Goal: Information Seeking & Learning: Learn about a topic

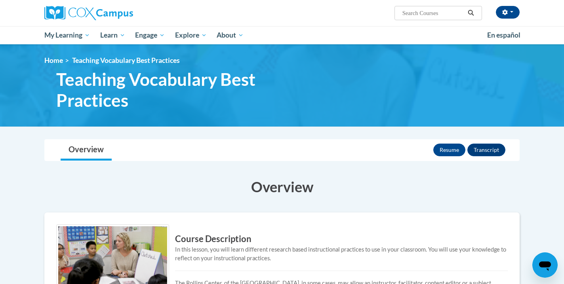
click at [446, 156] on div "Resume Transcript" at bounding box center [470, 150] width 74 height 21
click at [445, 151] on button "Resume" at bounding box center [449, 150] width 32 height 13
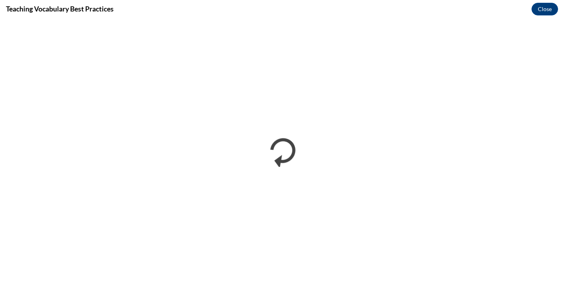
click at [107, 0] on div "Teaching Vocabulary Best Practices Close" at bounding box center [282, 9] width 564 height 18
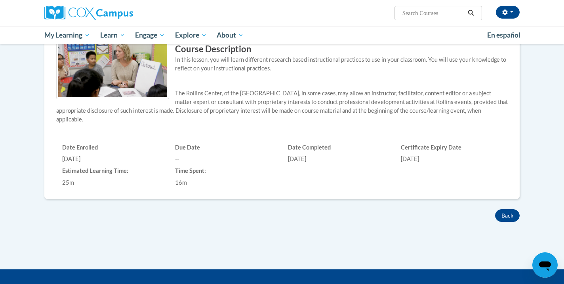
scroll to position [190, 0]
click at [501, 213] on button "Back" at bounding box center [507, 216] width 25 height 13
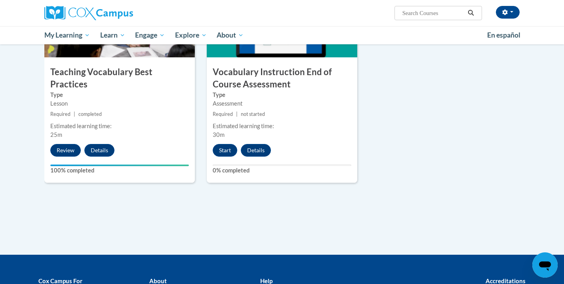
scroll to position [888, 0]
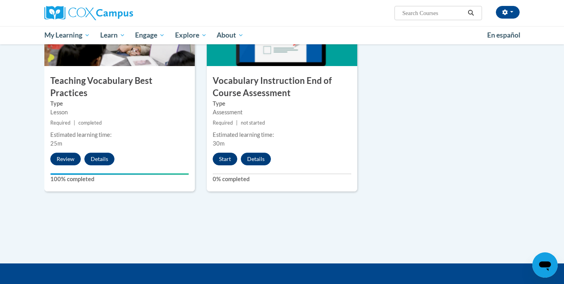
click at [221, 158] on button "Start" at bounding box center [225, 159] width 25 height 13
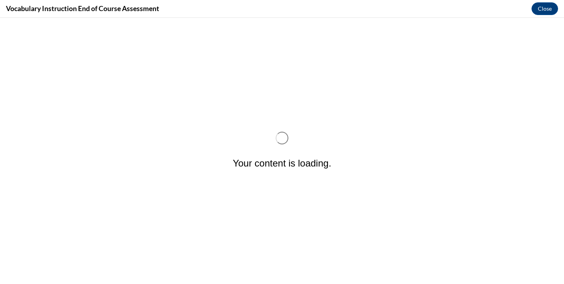
scroll to position [0, 0]
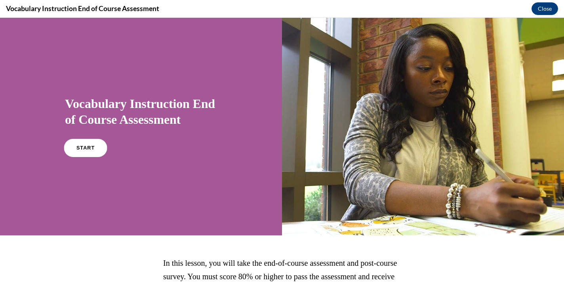
click at [92, 148] on span "START" at bounding box center [85, 148] width 18 height 6
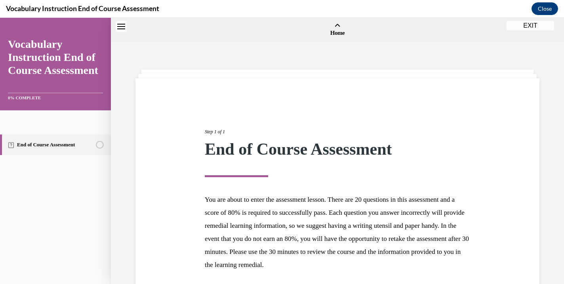
scroll to position [25, 0]
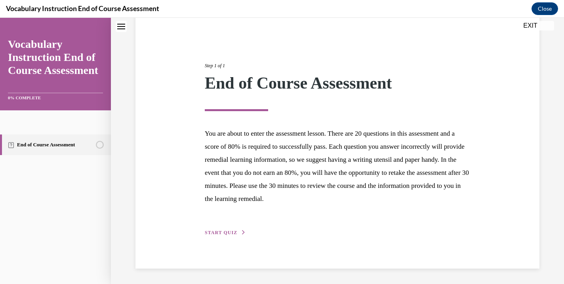
click at [223, 230] on span "START QUIZ" at bounding box center [221, 233] width 32 height 6
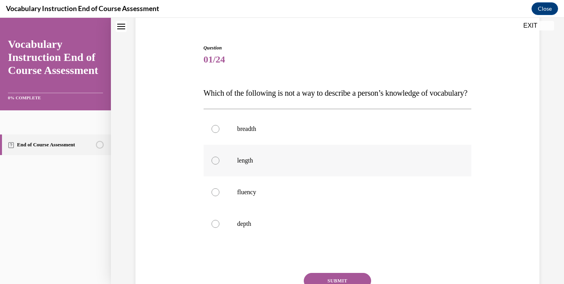
click at [253, 165] on p "length" at bounding box center [344, 161] width 215 height 8
click at [219, 165] on input "length" at bounding box center [216, 161] width 8 height 8
radio input "true"
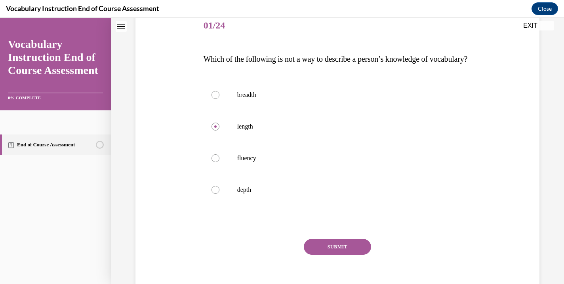
click at [347, 255] on button "SUBMIT" at bounding box center [337, 247] width 67 height 16
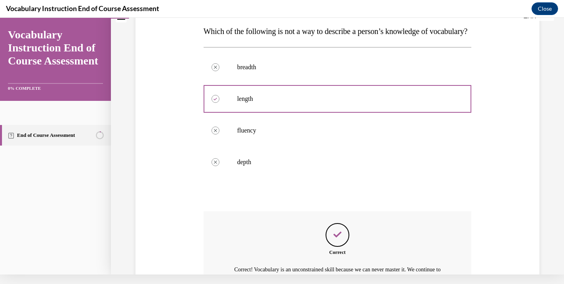
scroll to position [215, 0]
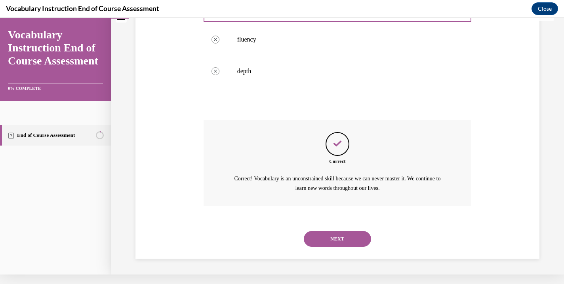
click at [343, 240] on button "NEXT" at bounding box center [337, 239] width 67 height 16
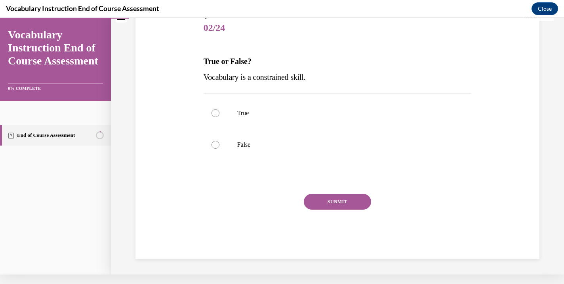
scroll to position [73, 0]
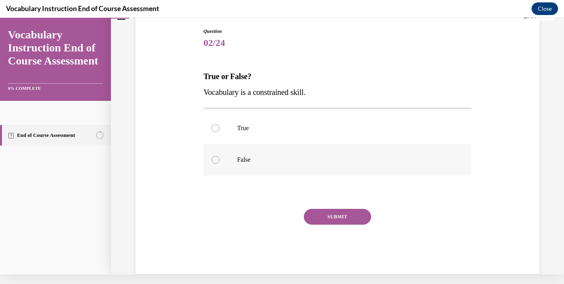
click at [234, 158] on label "False" at bounding box center [338, 160] width 268 height 32
click at [219, 158] on input "False" at bounding box center [216, 160] width 8 height 8
radio input "true"
click at [320, 218] on button "SUBMIT" at bounding box center [337, 217] width 67 height 16
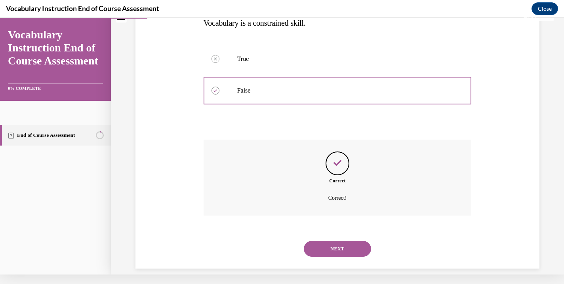
click at [320, 241] on button "NEXT" at bounding box center [337, 249] width 67 height 16
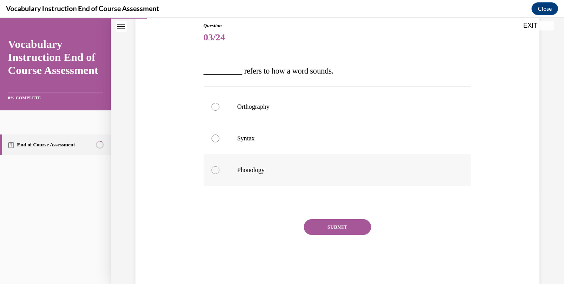
click at [235, 175] on label "Phonology" at bounding box center [338, 170] width 268 height 32
click at [219, 174] on input "Phonology" at bounding box center [216, 170] width 8 height 8
radio input "true"
click at [342, 227] on button "SUBMIT" at bounding box center [337, 227] width 67 height 16
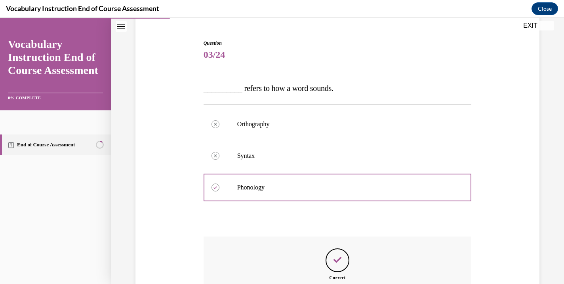
scroll to position [158, 0]
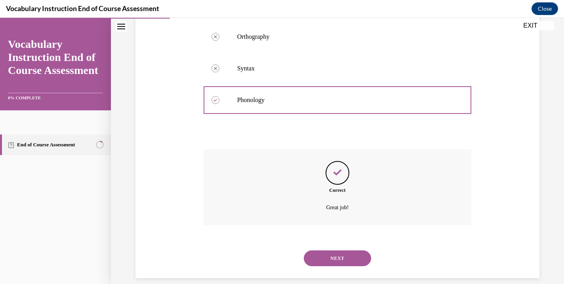
click at [330, 251] on button "NEXT" at bounding box center [337, 259] width 67 height 16
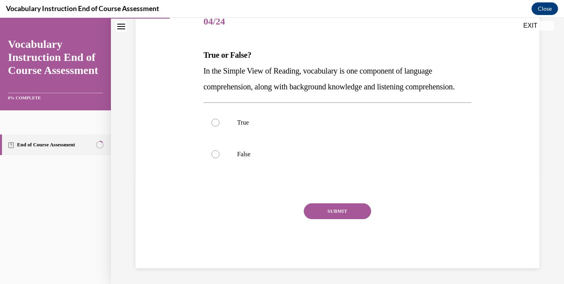
scroll to position [105, 0]
click at [219, 174] on div "True False" at bounding box center [338, 139] width 268 height 72
click at [215, 174] on div "True False" at bounding box center [338, 139] width 268 height 72
click at [221, 160] on label "False" at bounding box center [338, 155] width 268 height 32
click at [219, 158] on input "False" at bounding box center [216, 155] width 8 height 8
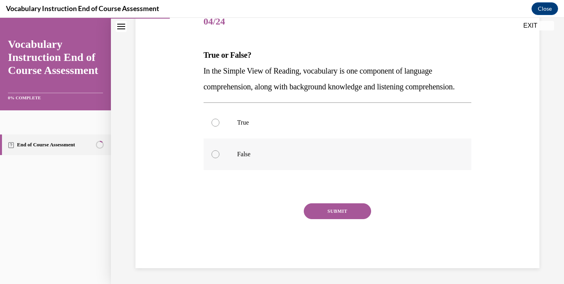
radio input "true"
click at [321, 219] on button "SUBMIT" at bounding box center [337, 212] width 67 height 16
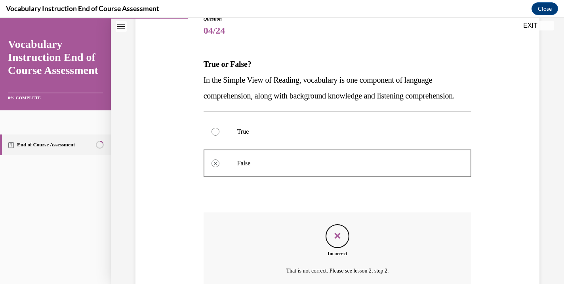
scroll to position [90, 0]
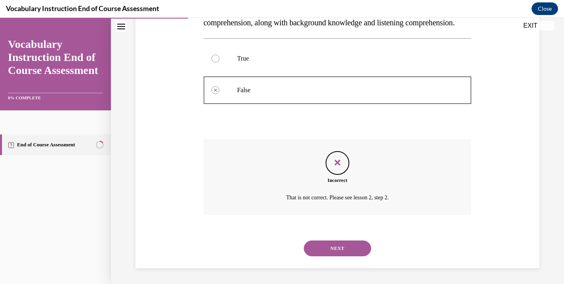
click at [335, 242] on button "NEXT" at bounding box center [337, 249] width 67 height 16
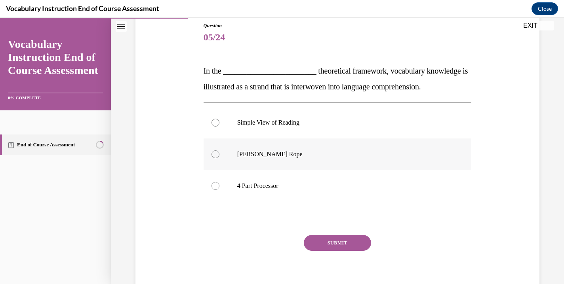
click at [234, 154] on label "Scarborough's Rope" at bounding box center [338, 155] width 268 height 32
click at [219, 154] on input "Scarborough's Rope" at bounding box center [216, 155] width 8 height 8
radio input "true"
click at [332, 241] on button "SUBMIT" at bounding box center [337, 243] width 67 height 16
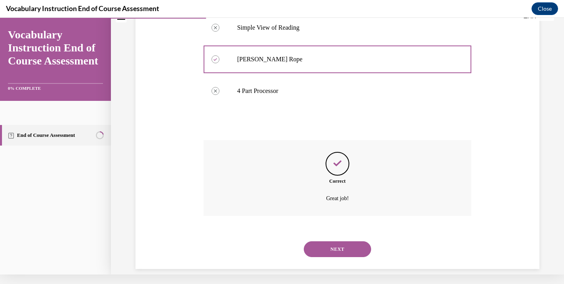
scroll to position [174, 0]
click at [340, 242] on button "NEXT" at bounding box center [337, 249] width 67 height 16
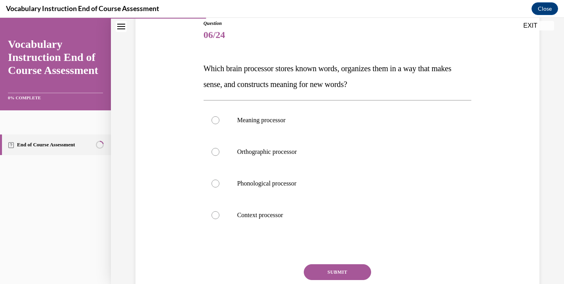
scroll to position [91, 0]
click at [230, 208] on label "Context processor" at bounding box center [338, 215] width 268 height 32
click at [219, 211] on input "Context processor" at bounding box center [216, 215] width 8 height 8
radio input "true"
click at [246, 118] on p "Meaning processor" at bounding box center [344, 120] width 215 height 8
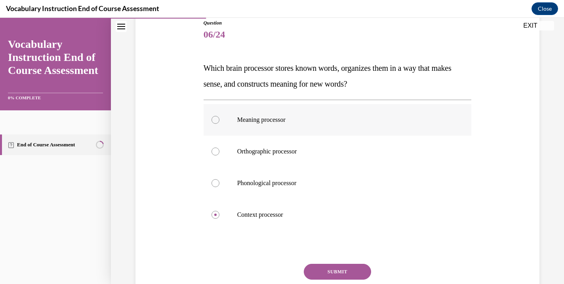
click at [219, 118] on input "Meaning processor" at bounding box center [216, 120] width 8 height 8
radio input "true"
click at [332, 273] on button "SUBMIT" at bounding box center [337, 272] width 67 height 16
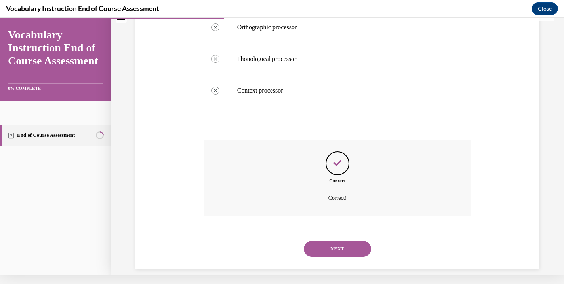
click at [343, 242] on button "NEXT" at bounding box center [337, 249] width 67 height 16
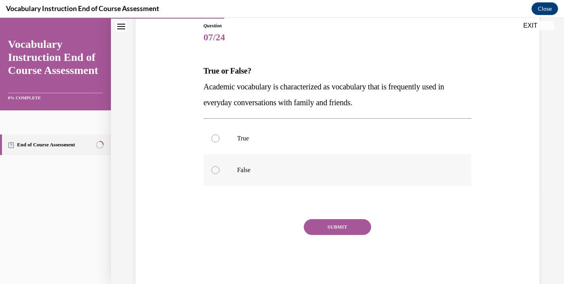
click at [233, 165] on label "False" at bounding box center [338, 170] width 268 height 32
click at [219, 166] on input "False" at bounding box center [216, 170] width 8 height 8
radio input "true"
click at [314, 228] on button "SUBMIT" at bounding box center [337, 227] width 67 height 16
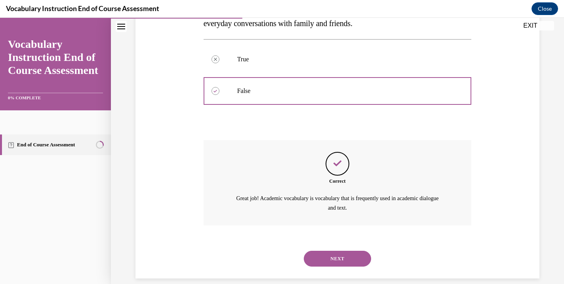
click at [340, 251] on button "NEXT" at bounding box center [337, 259] width 67 height 16
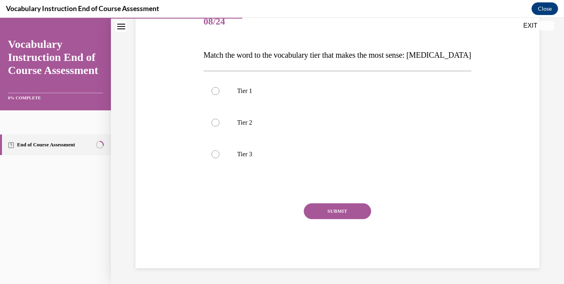
scroll to position [88, 0]
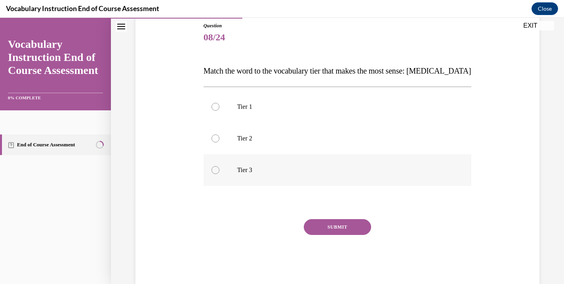
click at [221, 170] on label "Tier 3" at bounding box center [338, 170] width 268 height 32
click at [219, 170] on input "Tier 3" at bounding box center [216, 170] width 8 height 8
radio input "true"
click at [352, 231] on button "SUBMIT" at bounding box center [337, 227] width 67 height 16
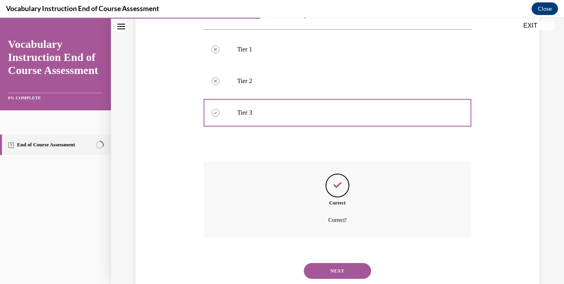
scroll to position [158, 0]
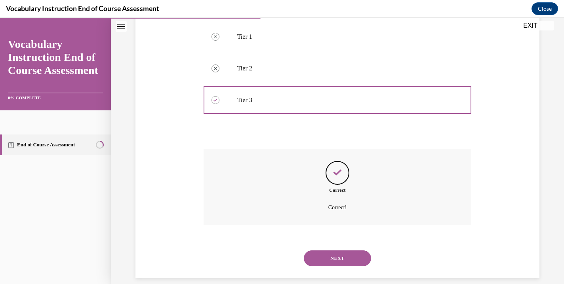
click at [340, 251] on button "NEXT" at bounding box center [337, 259] width 67 height 16
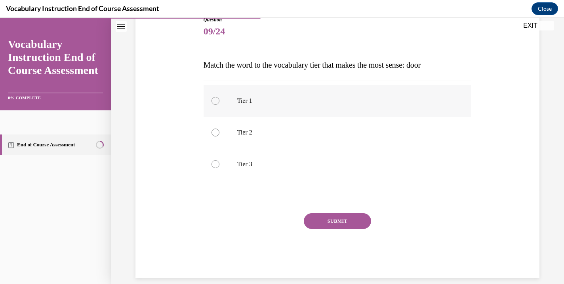
click at [260, 109] on label "Tier 1" at bounding box center [338, 101] width 268 height 32
click at [219, 105] on input "Tier 1" at bounding box center [216, 101] width 8 height 8
radio input "true"
click at [325, 226] on button "SUBMIT" at bounding box center [337, 221] width 67 height 16
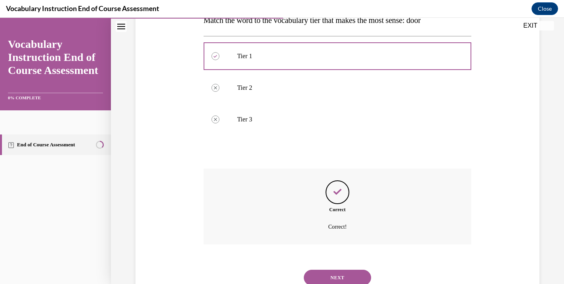
scroll to position [158, 0]
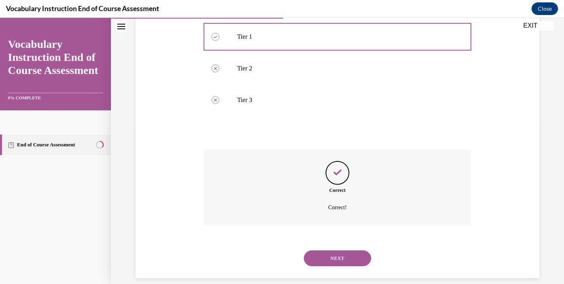
click at [334, 251] on button "NEXT" at bounding box center [337, 259] width 67 height 16
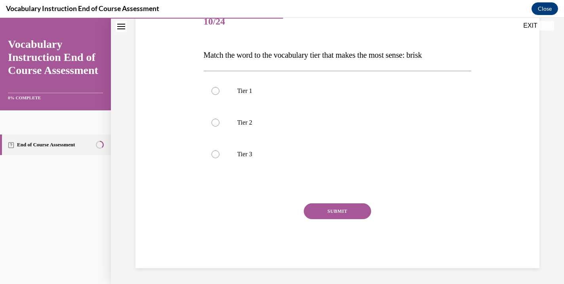
scroll to position [91, 0]
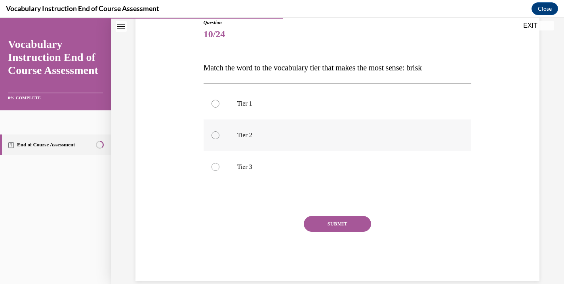
click at [245, 142] on label "Tier 2" at bounding box center [338, 136] width 268 height 32
click at [219, 139] on input "Tier 2" at bounding box center [216, 135] width 8 height 8
radio input "true"
click at [322, 234] on div "SUBMIT" at bounding box center [338, 236] width 268 height 40
click at [318, 226] on button "SUBMIT" at bounding box center [337, 224] width 67 height 16
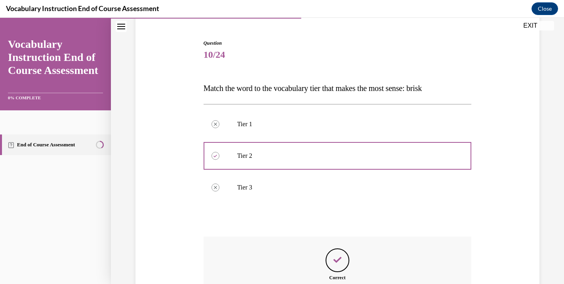
scroll to position [158, 0]
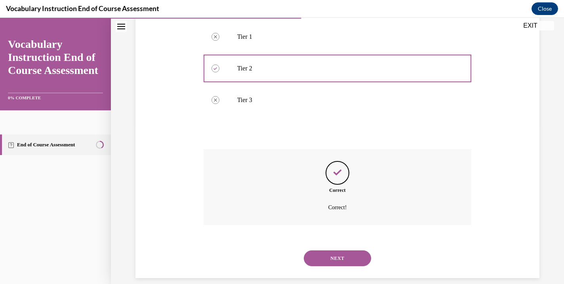
click at [354, 251] on button "NEXT" at bounding box center [337, 259] width 67 height 16
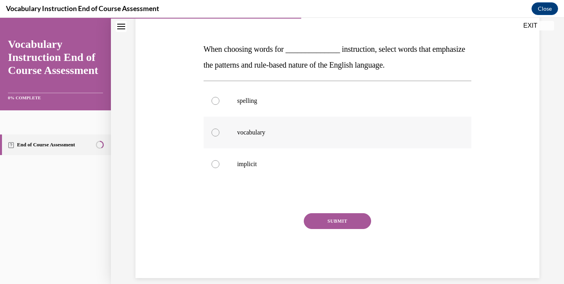
click at [225, 148] on label "vocabulary" at bounding box center [338, 133] width 268 height 32
click at [219, 137] on input "vocabulary" at bounding box center [216, 133] width 8 height 8
radio input "true"
click at [320, 247] on div "SUBMIT" at bounding box center [338, 233] width 268 height 40
click at [337, 228] on button "SUBMIT" at bounding box center [337, 221] width 67 height 16
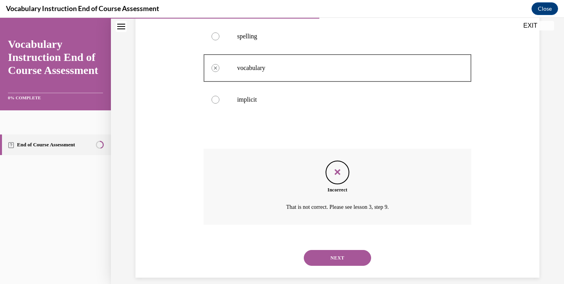
scroll to position [174, 0]
click at [334, 253] on button "NEXT" at bounding box center [337, 259] width 67 height 16
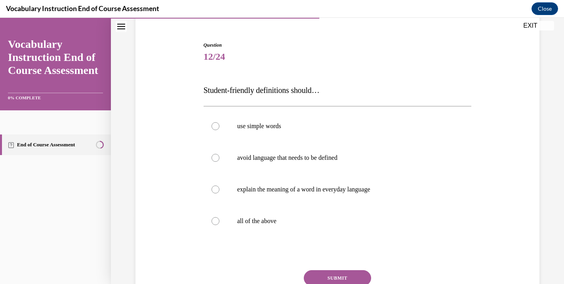
scroll to position [69, 0]
click at [223, 220] on label "all of the above" at bounding box center [338, 221] width 268 height 32
click at [219, 220] on input "all of the above" at bounding box center [216, 221] width 8 height 8
radio input "true"
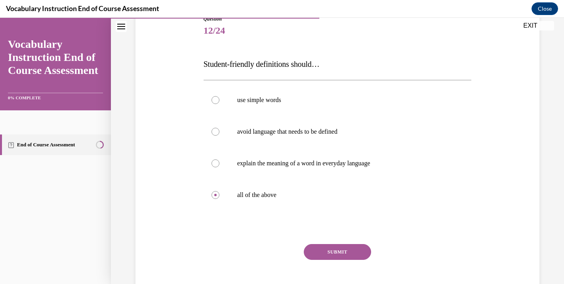
click at [327, 250] on button "SUBMIT" at bounding box center [337, 252] width 67 height 16
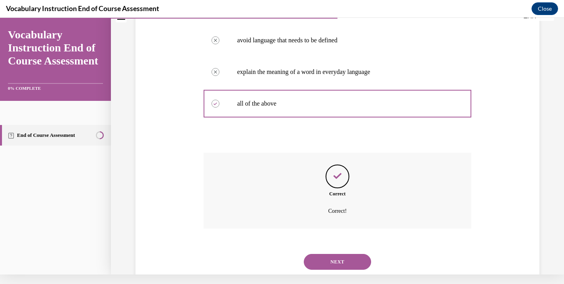
scroll to position [190, 0]
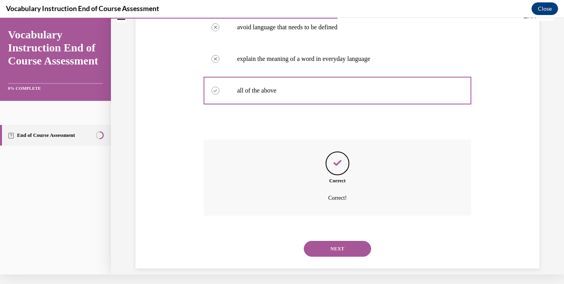
click at [339, 241] on button "NEXT" at bounding box center [337, 249] width 67 height 16
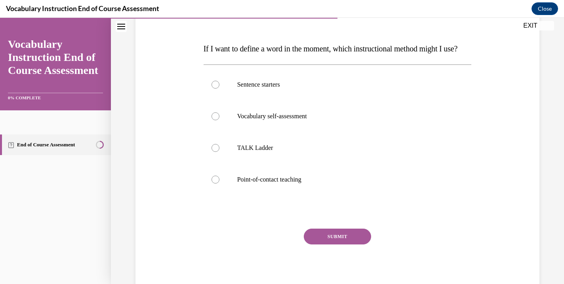
scroll to position [111, 0]
click at [232, 195] on label "Point-of-contact teaching" at bounding box center [338, 180] width 268 height 32
click at [219, 183] on input "Point-of-contact teaching" at bounding box center [216, 179] width 8 height 8
radio input "true"
click at [328, 244] on button "SUBMIT" at bounding box center [337, 237] width 67 height 16
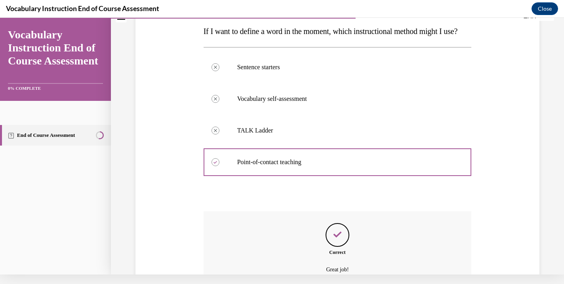
scroll to position [206, 0]
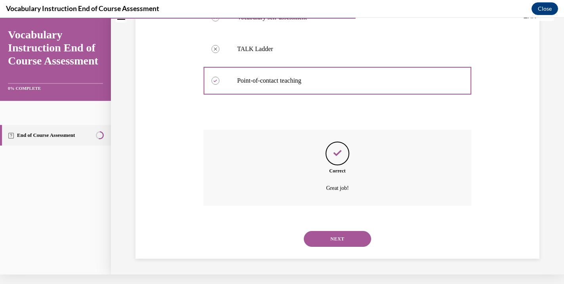
click at [346, 241] on button "NEXT" at bounding box center [337, 239] width 67 height 16
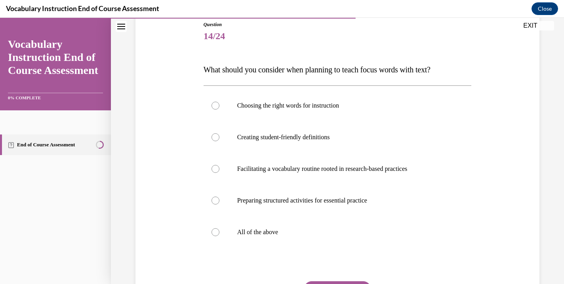
scroll to position [91, 0]
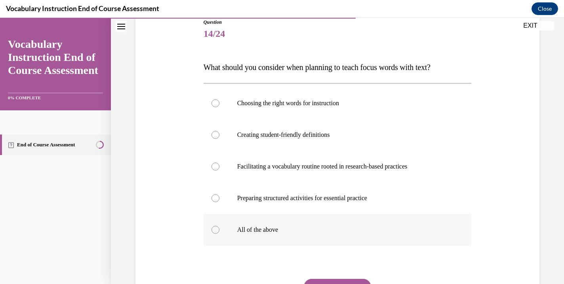
click at [219, 232] on div at bounding box center [216, 230] width 8 height 8
click at [219, 232] on input "All of the above" at bounding box center [216, 230] width 8 height 8
radio input "true"
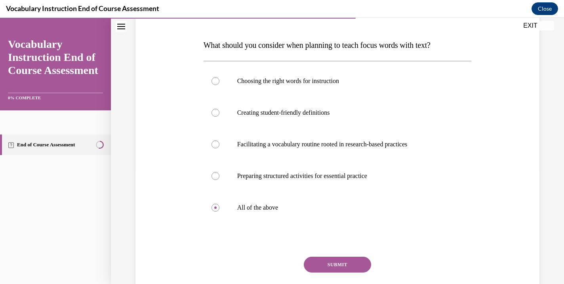
click at [327, 264] on button "SUBMIT" at bounding box center [337, 265] width 67 height 16
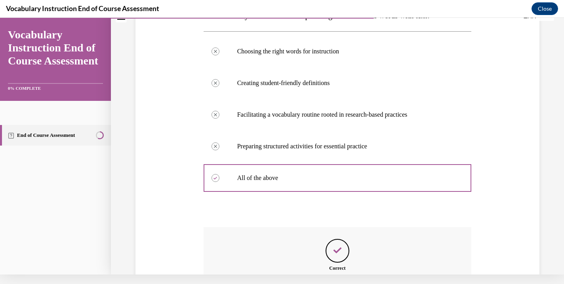
scroll to position [221, 0]
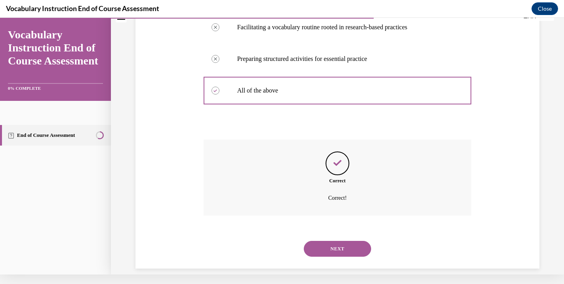
click at [340, 241] on button "NEXT" at bounding box center [337, 249] width 67 height 16
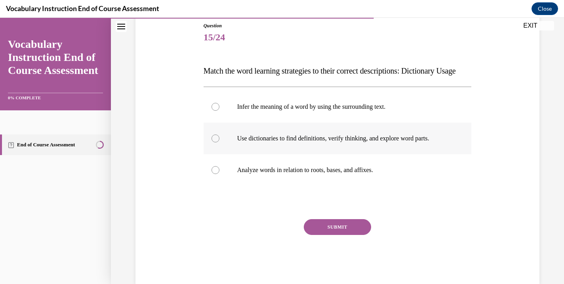
click at [261, 143] on p "Use dictionaries to find definitions, verify thinking, and explore word parts." at bounding box center [344, 139] width 215 height 8
click at [219, 143] on input "Use dictionaries to find definitions, verify thinking, and explore word parts." at bounding box center [216, 139] width 8 height 8
radio input "true"
click at [331, 235] on button "SUBMIT" at bounding box center [337, 227] width 67 height 16
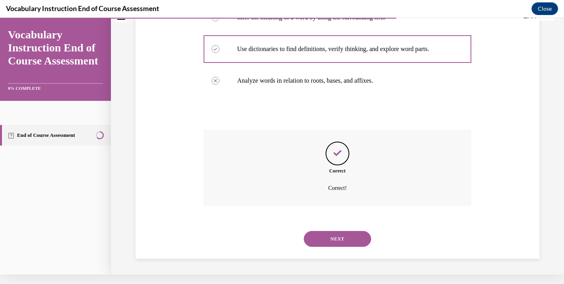
click at [327, 243] on button "NEXT" at bounding box center [337, 239] width 67 height 16
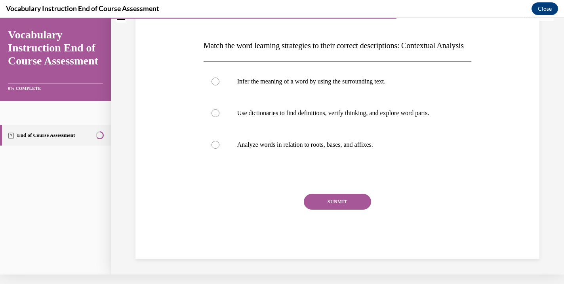
scroll to position [0, 0]
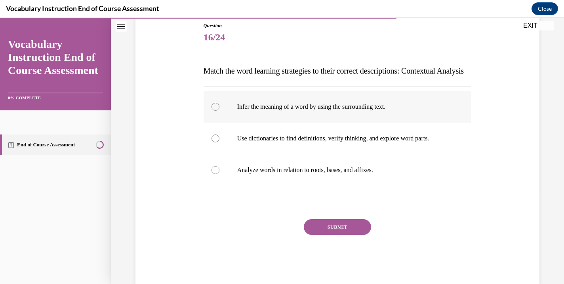
click at [274, 111] on p "Infer the meaning of a word by using the surrounding text." at bounding box center [344, 107] width 215 height 8
click at [219, 111] on input "Infer the meaning of a word by using the surrounding text." at bounding box center [216, 107] width 8 height 8
radio input "true"
click at [336, 235] on button "SUBMIT" at bounding box center [337, 227] width 67 height 16
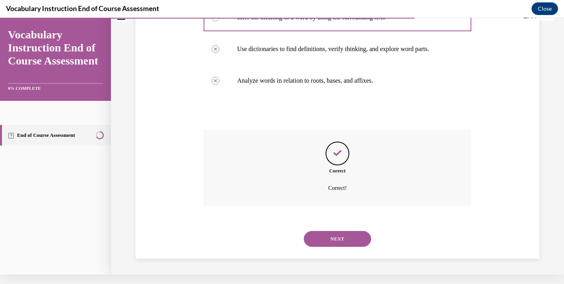
scroll to position [174, 0]
click at [340, 239] on button "NEXT" at bounding box center [337, 239] width 67 height 16
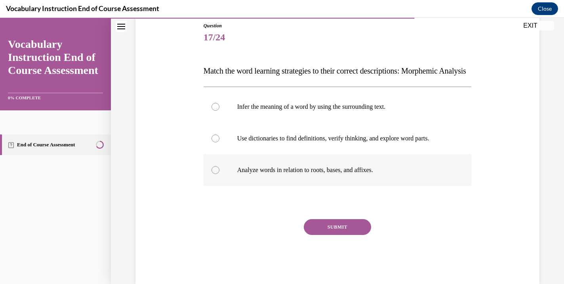
click at [248, 174] on p "Analyze words in relation to roots, bases, and affixes." at bounding box center [344, 170] width 215 height 8
click at [219, 174] on input "Analyze words in relation to roots, bases, and affixes." at bounding box center [216, 170] width 8 height 8
radio input "true"
click at [341, 235] on button "SUBMIT" at bounding box center [337, 227] width 67 height 16
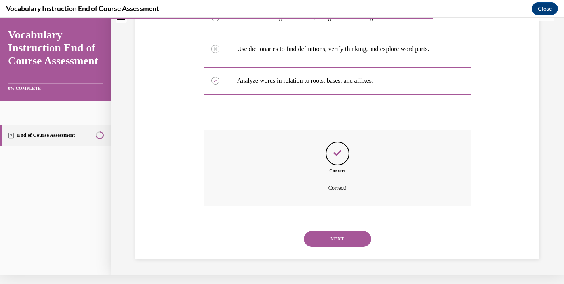
click at [327, 241] on button "NEXT" at bounding box center [337, 239] width 67 height 16
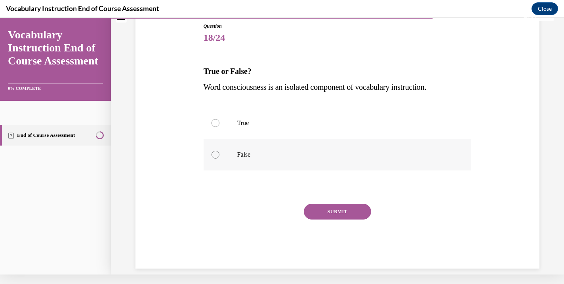
click at [251, 159] on label "False" at bounding box center [338, 155] width 268 height 32
click at [219, 159] on input "False" at bounding box center [216, 155] width 8 height 8
radio input "true"
click at [316, 208] on button "SUBMIT" at bounding box center [337, 212] width 67 height 16
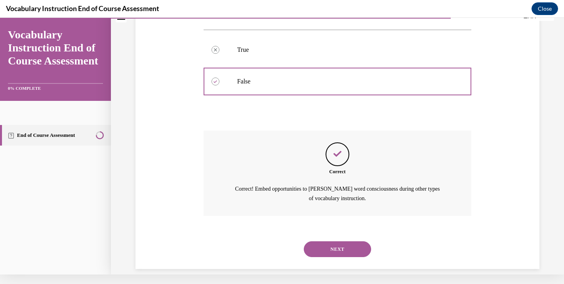
click at [328, 242] on button "NEXT" at bounding box center [337, 250] width 67 height 16
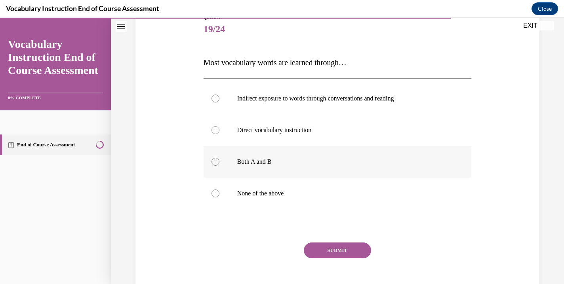
click at [232, 162] on label "Both A and B" at bounding box center [338, 162] width 268 height 32
click at [219, 162] on input "Both A and B" at bounding box center [216, 162] width 8 height 8
radio input "true"
click at [347, 251] on button "SUBMIT" at bounding box center [337, 251] width 67 height 16
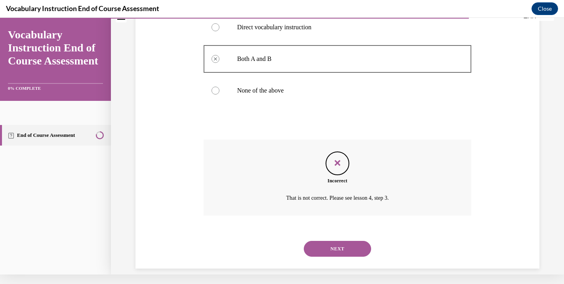
click at [335, 241] on button "NEXT" at bounding box center [337, 249] width 67 height 16
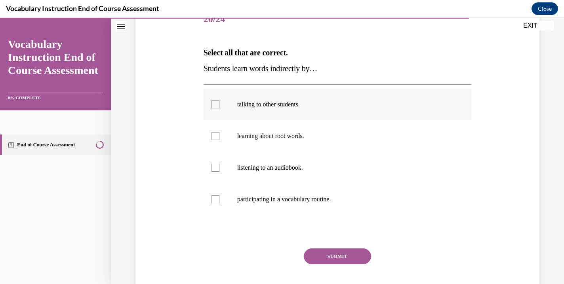
click at [293, 112] on label "talking to other students." at bounding box center [338, 105] width 268 height 32
click at [219, 109] on input "talking to other students." at bounding box center [216, 105] width 8 height 8
checkbox input "true"
click at [278, 138] on p "learning about root words." at bounding box center [344, 136] width 215 height 8
click at [219, 138] on input "learning about root words." at bounding box center [216, 136] width 8 height 8
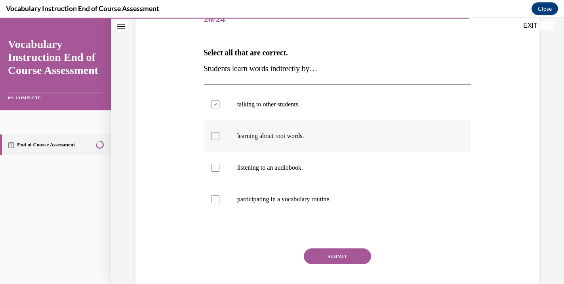
checkbox input "true"
click at [269, 166] on p "listening to an audiobook." at bounding box center [344, 168] width 215 height 8
click at [219, 166] on input "listening to an audiobook." at bounding box center [216, 168] width 8 height 8
checkbox input "true"
click at [265, 194] on label "participating in a vocabulary routine." at bounding box center [338, 200] width 268 height 32
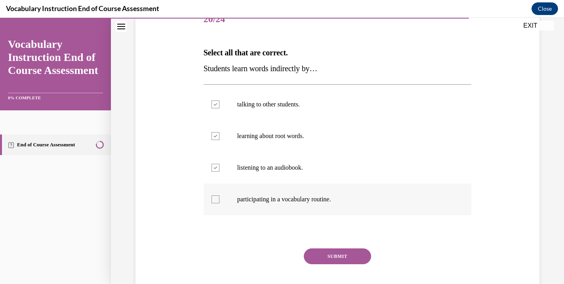
click at [219, 196] on input "participating in a vocabulary routine." at bounding box center [216, 200] width 8 height 8
checkbox input "true"
click at [332, 253] on button "SUBMIT" at bounding box center [337, 257] width 67 height 16
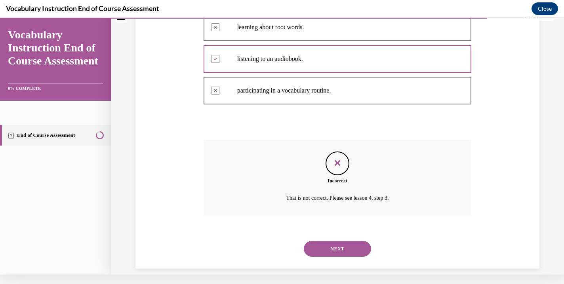
click at [331, 241] on button "NEXT" at bounding box center [337, 249] width 67 height 16
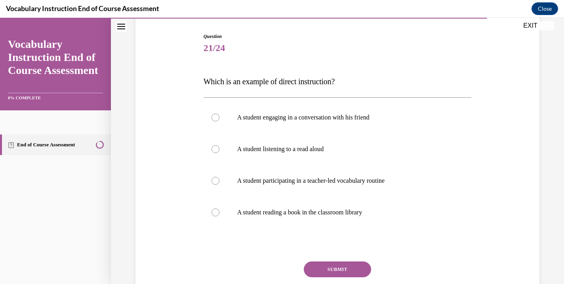
scroll to position [77, 0]
click at [273, 184] on p "A student participating in a teacher-led vocabulary routine" at bounding box center [344, 181] width 215 height 8
click at [219, 184] on input "A student participating in a teacher-led vocabulary routine" at bounding box center [216, 181] width 8 height 8
radio input "true"
click at [334, 267] on button "SUBMIT" at bounding box center [337, 270] width 67 height 16
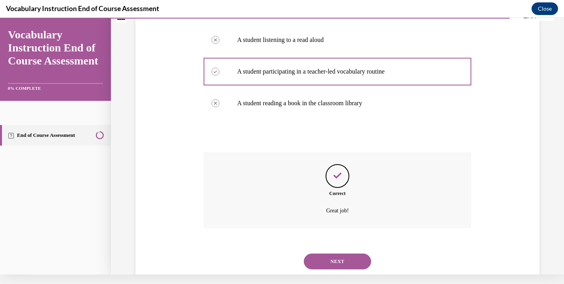
scroll to position [190, 0]
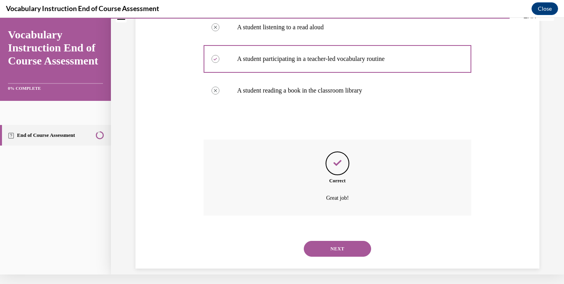
click at [333, 241] on button "NEXT" at bounding box center [337, 249] width 67 height 16
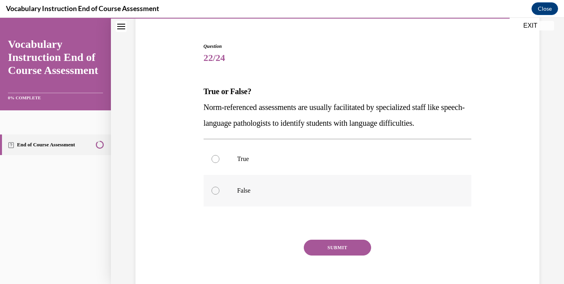
click at [222, 193] on label "False" at bounding box center [338, 191] width 268 height 32
click at [219, 193] on input "False" at bounding box center [216, 191] width 8 height 8
radio input "true"
click at [333, 247] on button "SUBMIT" at bounding box center [337, 248] width 67 height 16
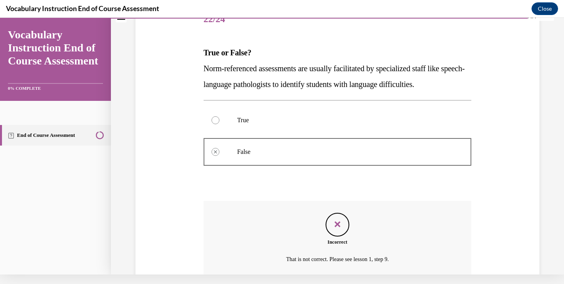
scroll to position [86, 0]
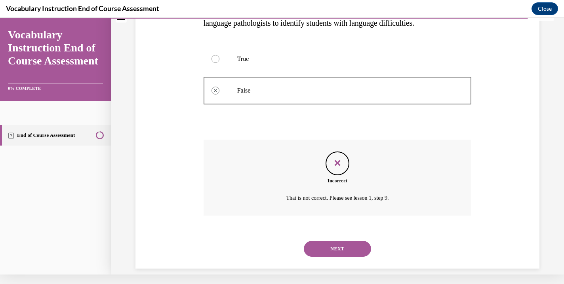
click at [333, 241] on button "NEXT" at bounding box center [337, 249] width 67 height 16
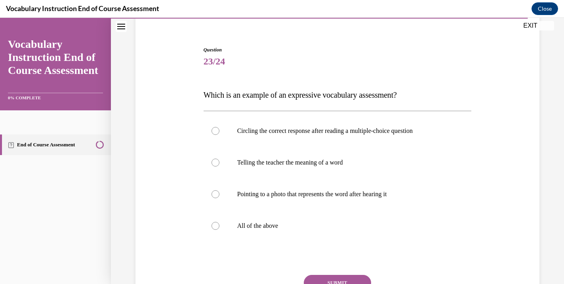
scroll to position [67, 0]
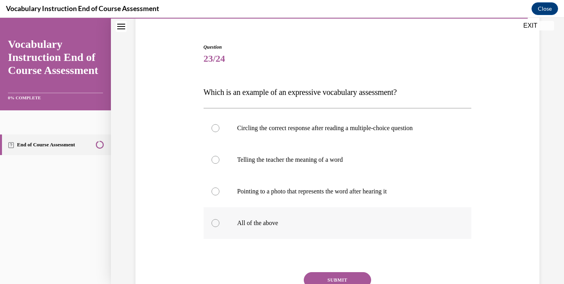
click at [254, 225] on p "All of the above" at bounding box center [344, 223] width 215 height 8
click at [219, 225] on input "All of the above" at bounding box center [216, 223] width 8 height 8
radio input "true"
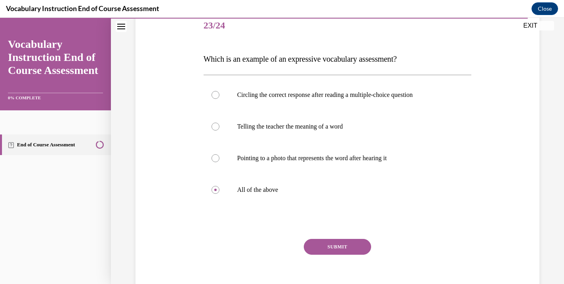
click at [319, 245] on button "SUBMIT" at bounding box center [337, 247] width 67 height 16
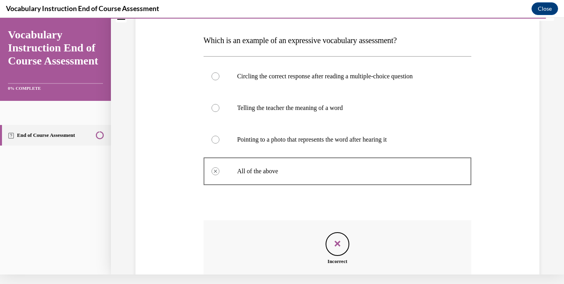
scroll to position [107, 0]
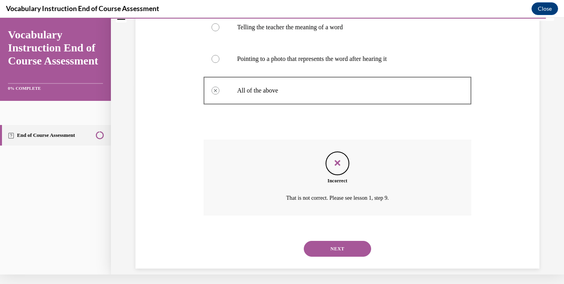
click at [328, 242] on button "NEXT" at bounding box center [337, 249] width 67 height 16
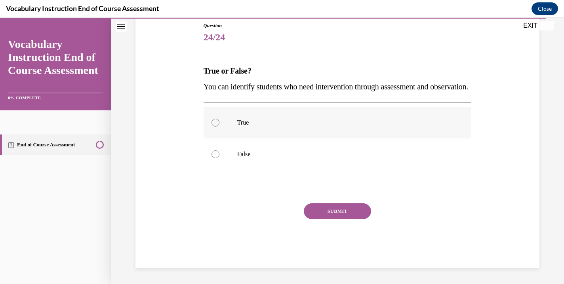
click at [243, 133] on label "True" at bounding box center [338, 123] width 268 height 32
click at [219, 127] on input "True" at bounding box center [216, 123] width 8 height 8
radio input "true"
click at [336, 219] on button "SUBMIT" at bounding box center [337, 212] width 67 height 16
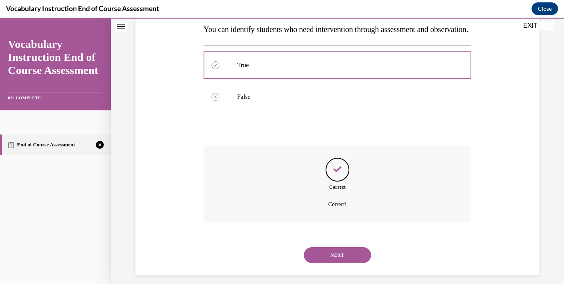
scroll to position [158, 0]
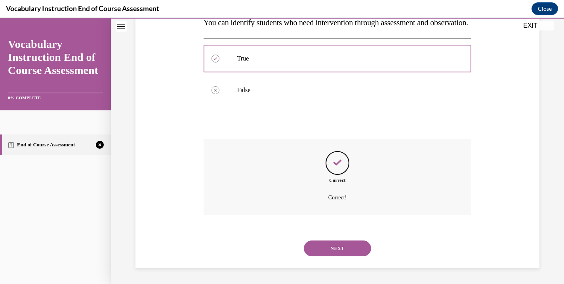
click at [343, 248] on button "NEXT" at bounding box center [337, 249] width 67 height 16
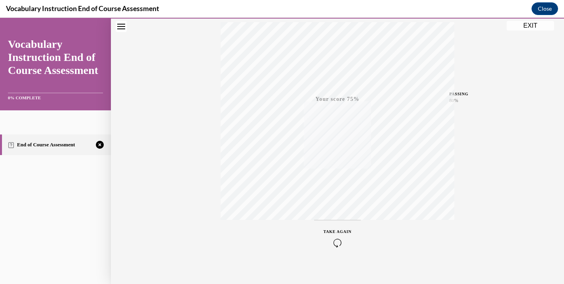
scroll to position [139, 0]
click at [333, 231] on div "TAKE AGAIN" at bounding box center [338, 231] width 28 height 19
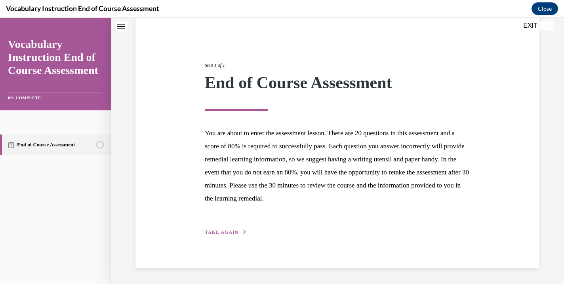
scroll to position [66, 0]
click at [229, 232] on span "TAKE AGAIN" at bounding box center [222, 233] width 34 height 6
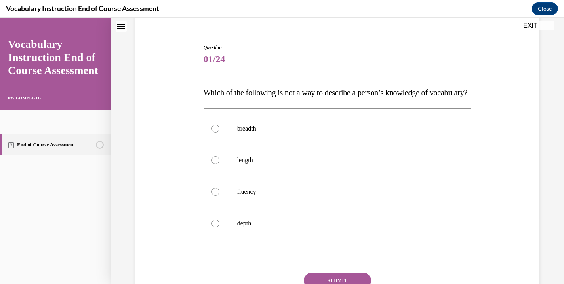
scroll to position [60, 0]
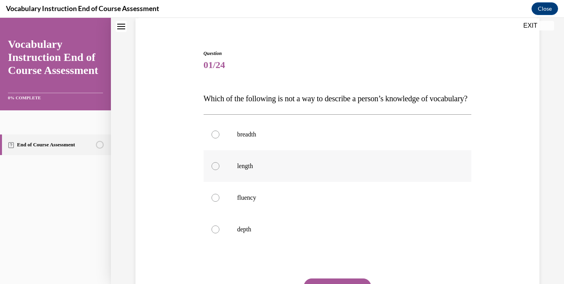
click at [223, 179] on label "length" at bounding box center [338, 167] width 268 height 32
click at [219, 170] on input "length" at bounding box center [216, 166] width 8 height 8
radio input "true"
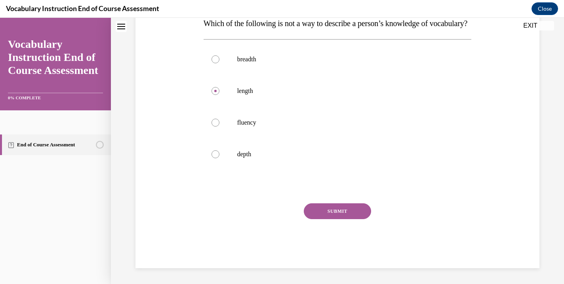
click at [356, 219] on button "SUBMIT" at bounding box center [337, 212] width 67 height 16
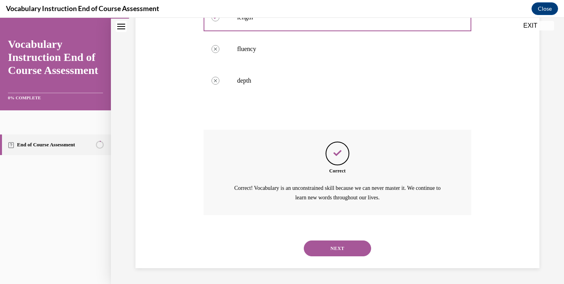
scroll to position [215, 0]
click at [354, 249] on button "NEXT" at bounding box center [337, 249] width 67 height 16
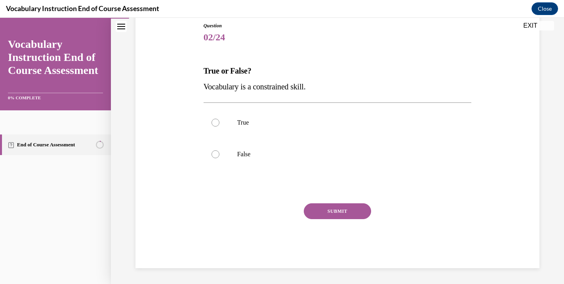
scroll to position [77, 0]
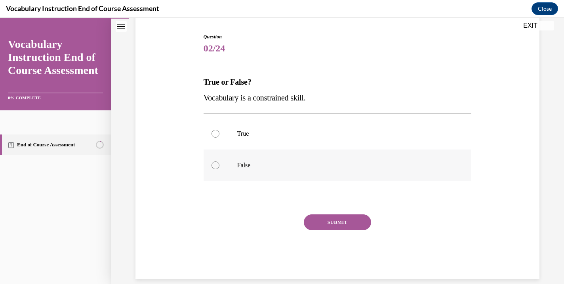
click at [219, 166] on div at bounding box center [216, 166] width 8 height 8
click at [219, 166] on input "False" at bounding box center [216, 166] width 8 height 8
radio input "true"
click at [343, 223] on button "SUBMIT" at bounding box center [337, 223] width 67 height 16
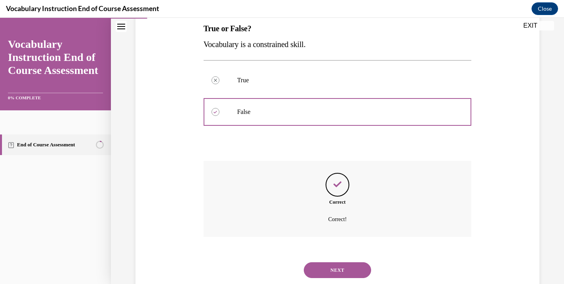
scroll to position [142, 0]
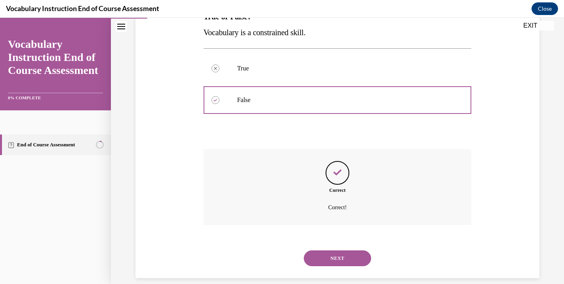
click at [336, 251] on button "NEXT" at bounding box center [337, 259] width 67 height 16
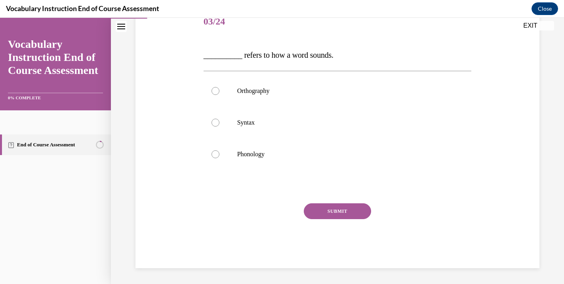
scroll to position [89, 0]
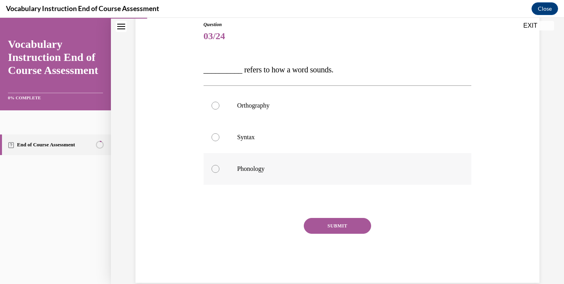
click at [228, 164] on label "Phonology" at bounding box center [338, 169] width 268 height 32
click at [219, 165] on input "Phonology" at bounding box center [216, 169] width 8 height 8
radio input "true"
click at [337, 225] on button "SUBMIT" at bounding box center [337, 226] width 67 height 16
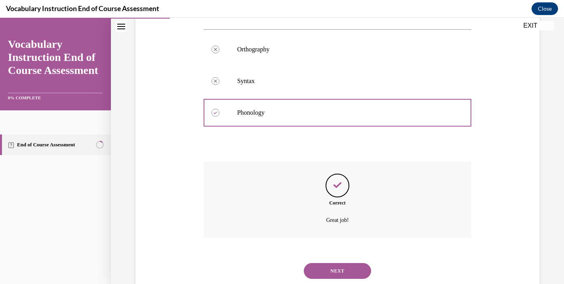
scroll to position [158, 0]
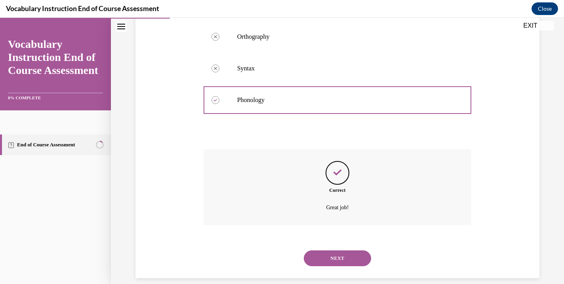
click at [313, 251] on button "NEXT" at bounding box center [337, 259] width 67 height 16
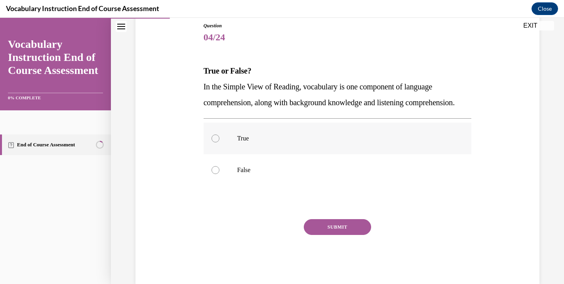
click at [223, 154] on label "True" at bounding box center [338, 139] width 268 height 32
click at [219, 143] on input "True" at bounding box center [216, 139] width 8 height 8
radio input "true"
click at [357, 235] on button "SUBMIT" at bounding box center [337, 227] width 67 height 16
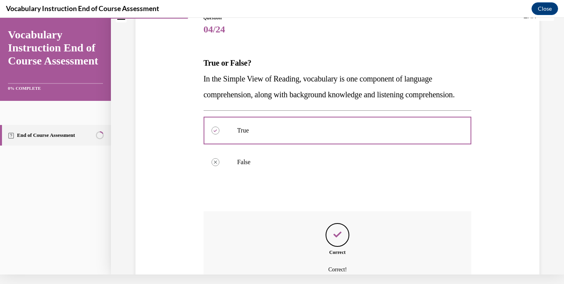
scroll to position [174, 0]
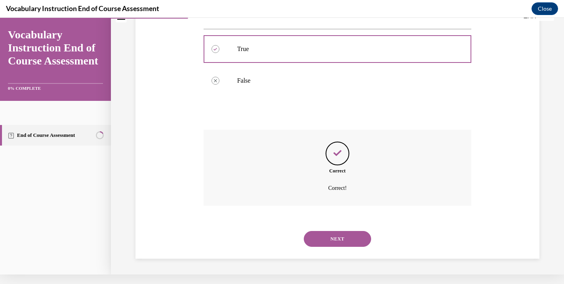
click at [354, 244] on button "NEXT" at bounding box center [337, 239] width 67 height 16
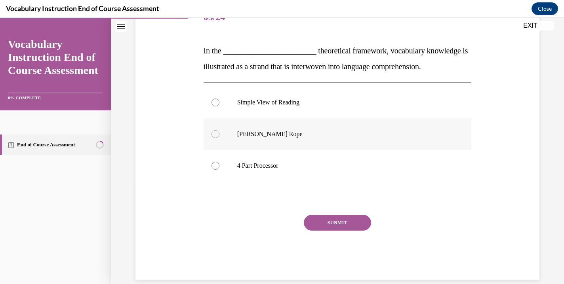
click at [230, 150] on label "Scarborough's Rope" at bounding box center [338, 134] width 268 height 32
click at [219, 138] on input "Scarborough's Rope" at bounding box center [216, 134] width 8 height 8
radio input "true"
click at [330, 222] on button "SUBMIT" at bounding box center [337, 223] width 67 height 16
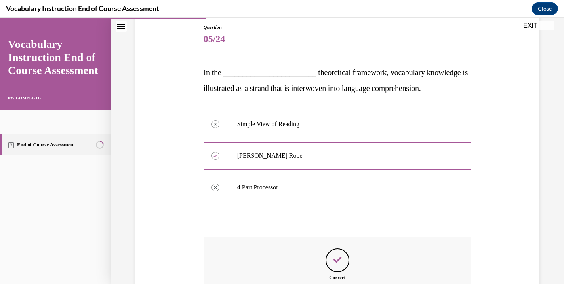
scroll to position [174, 0]
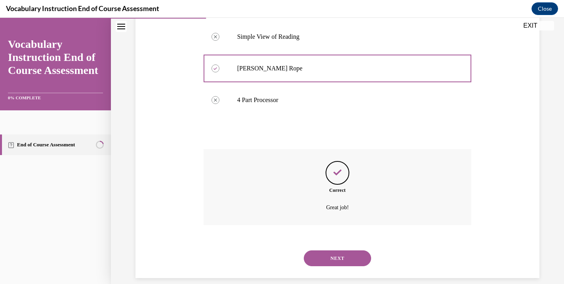
click at [351, 251] on button "NEXT" at bounding box center [337, 259] width 67 height 16
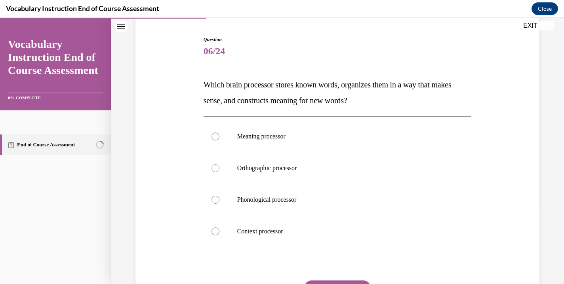
scroll to position [80, 0]
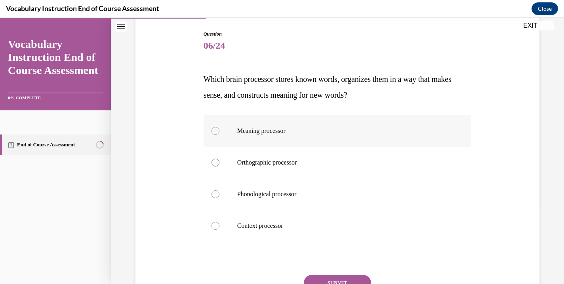
click at [234, 138] on label "Meaning processor" at bounding box center [338, 131] width 268 height 32
click at [219, 135] on input "Meaning processor" at bounding box center [216, 131] width 8 height 8
radio input "true"
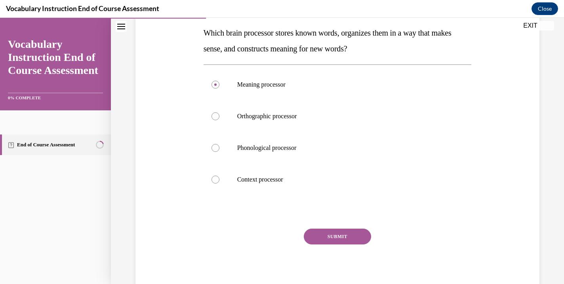
scroll to position [126, 0]
click at [344, 239] on button "SUBMIT" at bounding box center [337, 237] width 67 height 16
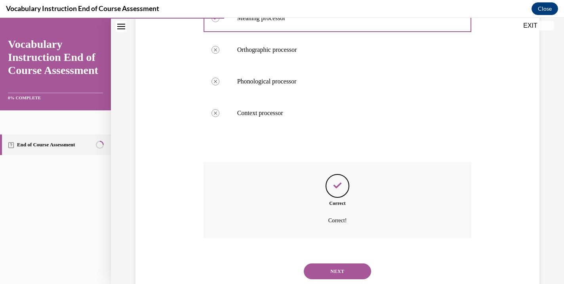
scroll to position [206, 0]
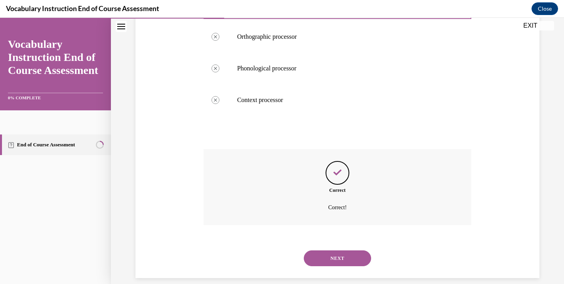
click at [351, 251] on button "NEXT" at bounding box center [337, 259] width 67 height 16
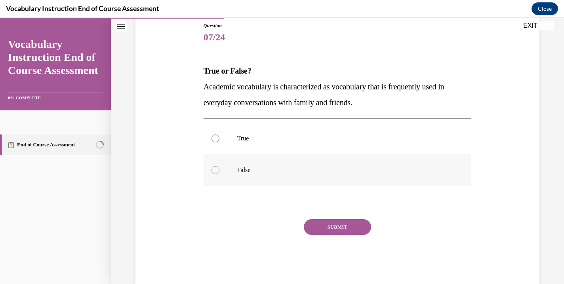
click at [225, 170] on label "False" at bounding box center [338, 170] width 268 height 32
click at [219, 170] on input "False" at bounding box center [216, 170] width 8 height 8
radio input "true"
click at [333, 227] on button "SUBMIT" at bounding box center [337, 227] width 67 height 16
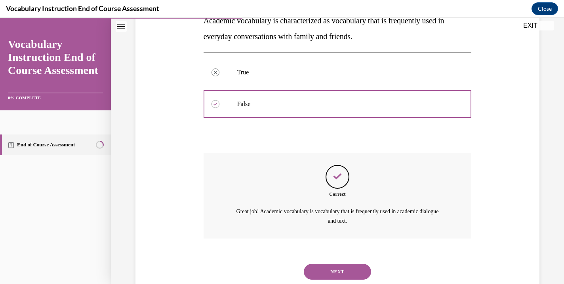
scroll to position [167, 0]
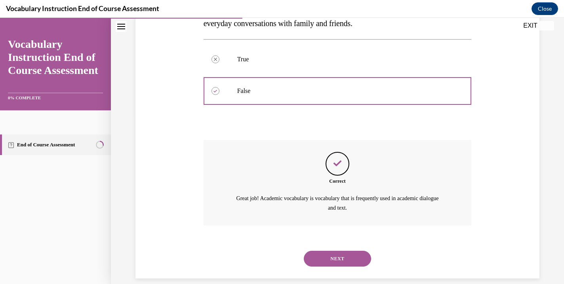
click at [351, 251] on button "NEXT" at bounding box center [337, 259] width 67 height 16
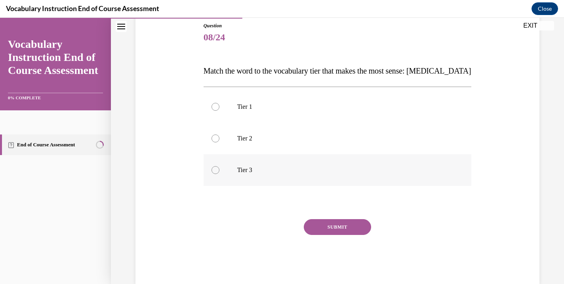
click at [250, 172] on p "Tier 3" at bounding box center [344, 170] width 215 height 8
click at [219, 172] on input "Tier 3" at bounding box center [216, 170] width 8 height 8
radio input "true"
click at [350, 227] on button "SUBMIT" at bounding box center [337, 227] width 67 height 16
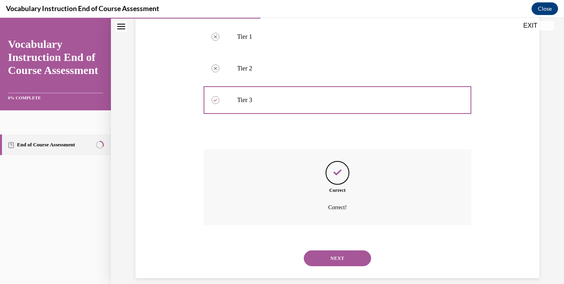
click at [344, 251] on button "NEXT" at bounding box center [337, 259] width 67 height 16
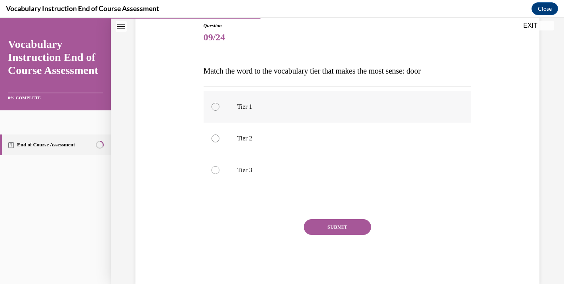
click at [288, 112] on label "Tier 1" at bounding box center [338, 107] width 268 height 32
click at [219, 111] on input "Tier 1" at bounding box center [216, 107] width 8 height 8
radio input "true"
click at [332, 227] on button "SUBMIT" at bounding box center [337, 227] width 67 height 16
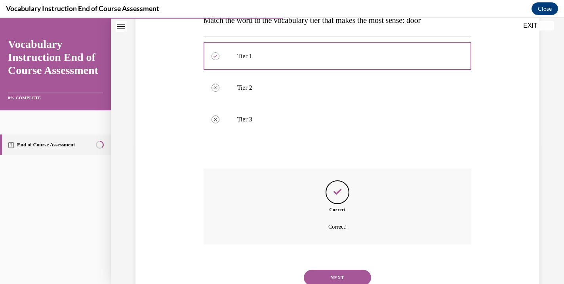
scroll to position [158, 0]
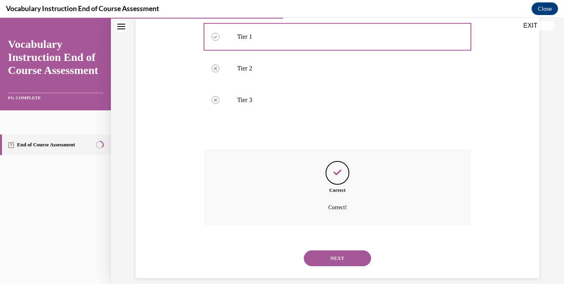
click at [333, 251] on button "NEXT" at bounding box center [337, 259] width 67 height 16
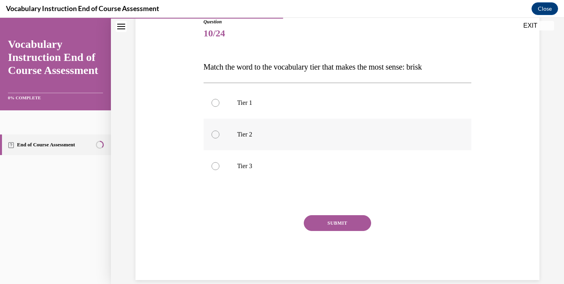
click at [286, 139] on label "Tier 2" at bounding box center [338, 135] width 268 height 32
click at [219, 139] on input "Tier 2" at bounding box center [216, 135] width 8 height 8
radio input "true"
click at [337, 225] on button "SUBMIT" at bounding box center [337, 223] width 67 height 16
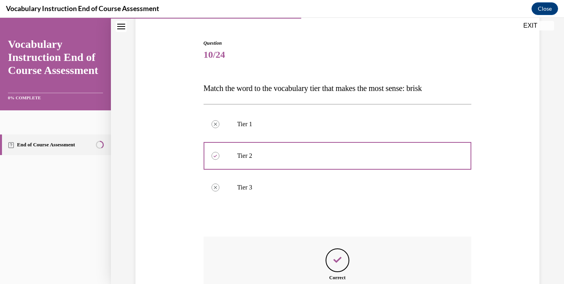
scroll to position [158, 0]
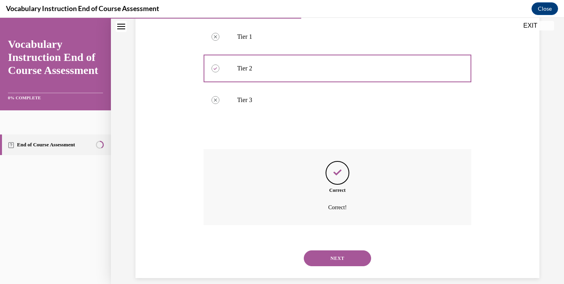
click at [336, 251] on button "NEXT" at bounding box center [337, 259] width 67 height 16
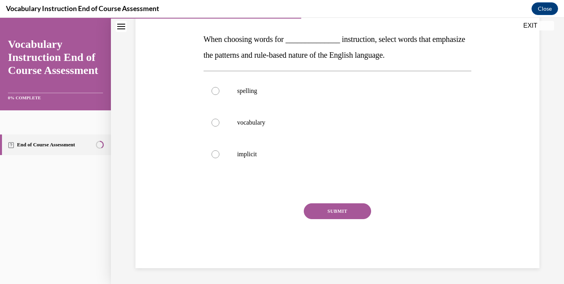
scroll to position [107, 0]
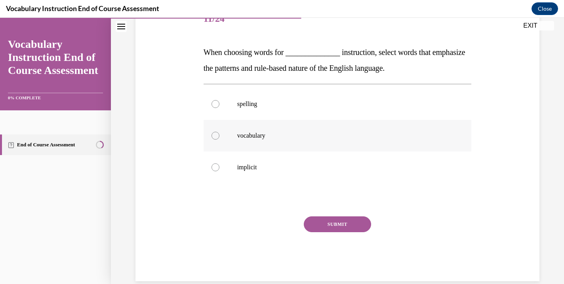
click at [240, 140] on label "vocabulary" at bounding box center [338, 136] width 268 height 32
click at [219, 140] on input "vocabulary" at bounding box center [216, 136] width 8 height 8
radio input "true"
click at [253, 183] on label "implicit" at bounding box center [338, 168] width 268 height 32
click at [219, 172] on input "implicit" at bounding box center [216, 168] width 8 height 8
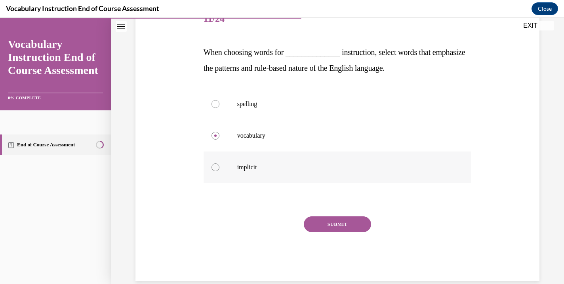
radio input "true"
click at [318, 243] on div "SUBMIT" at bounding box center [338, 237] width 268 height 40
click at [335, 230] on button "SUBMIT" at bounding box center [337, 225] width 67 height 16
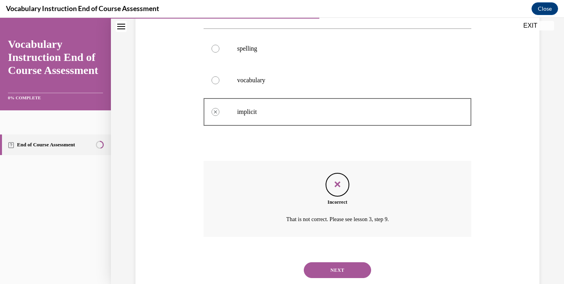
scroll to position [174, 0]
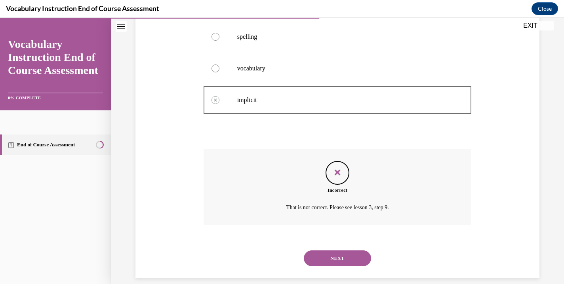
click at [351, 251] on button "NEXT" at bounding box center [337, 259] width 67 height 16
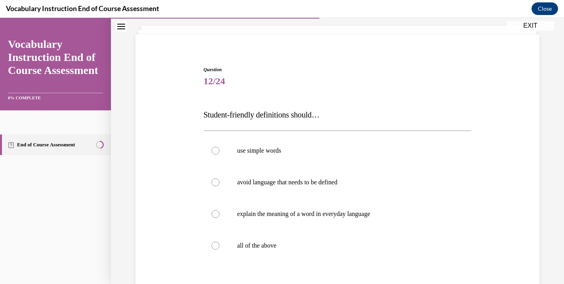
scroll to position [45, 0]
click at [215, 243] on div at bounding box center [216, 245] width 8 height 8
click at [215, 243] on input "all of the above" at bounding box center [216, 245] width 8 height 8
radio input "true"
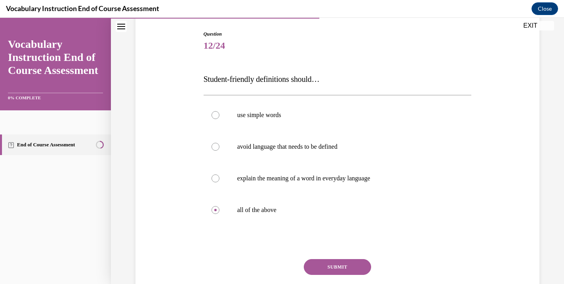
click at [331, 265] on button "SUBMIT" at bounding box center [337, 267] width 67 height 16
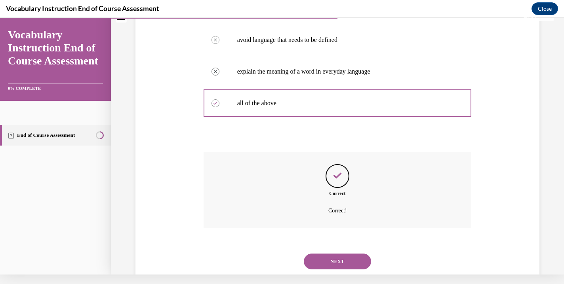
scroll to position [190, 0]
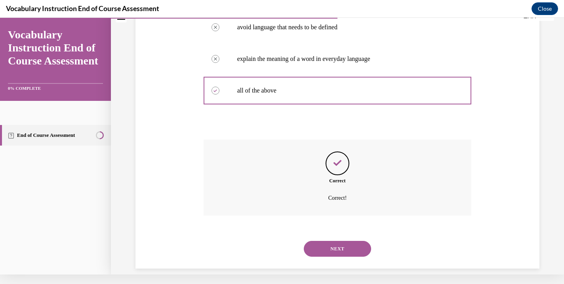
click at [332, 241] on button "NEXT" at bounding box center [337, 249] width 67 height 16
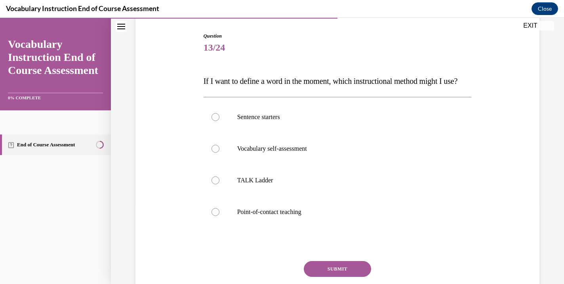
scroll to position [79, 0]
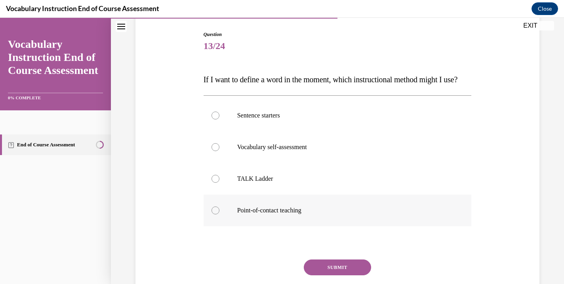
click at [228, 226] on label "Point-of-contact teaching" at bounding box center [338, 211] width 268 height 32
click at [219, 215] on input "Point-of-contact teaching" at bounding box center [216, 211] width 8 height 8
radio input "true"
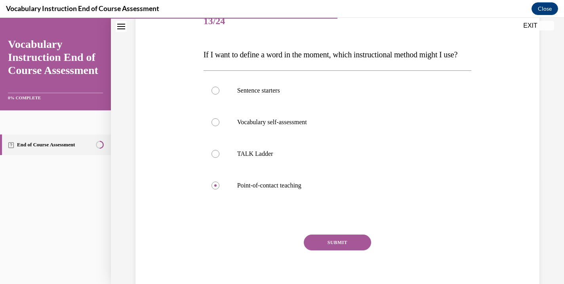
click at [332, 251] on button "SUBMIT" at bounding box center [337, 243] width 67 height 16
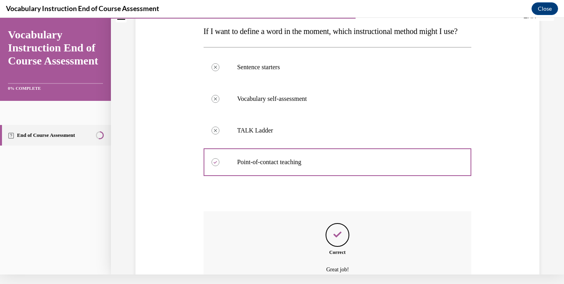
scroll to position [206, 0]
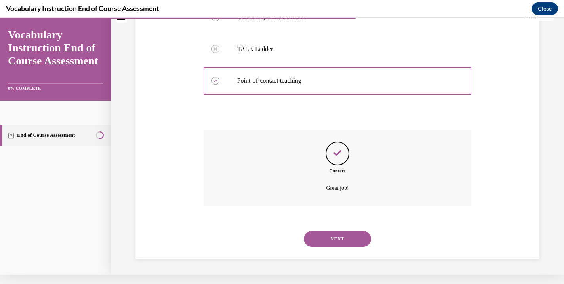
click at [350, 240] on button "NEXT" at bounding box center [337, 239] width 67 height 16
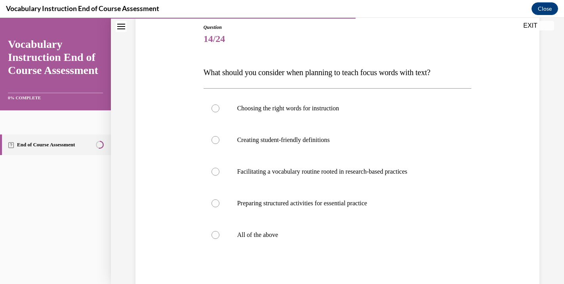
scroll to position [86, 0]
click at [217, 238] on div at bounding box center [216, 236] width 8 height 8
click at [217, 238] on input "All of the above" at bounding box center [216, 236] width 8 height 8
radio input "true"
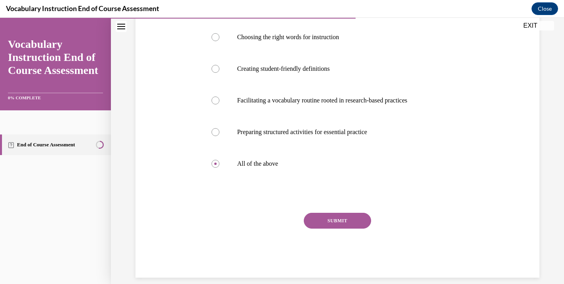
click at [328, 221] on button "SUBMIT" at bounding box center [337, 221] width 67 height 16
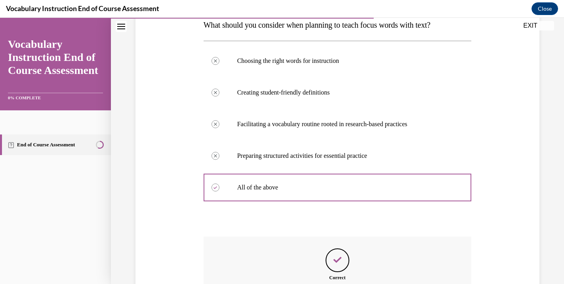
scroll to position [221, 0]
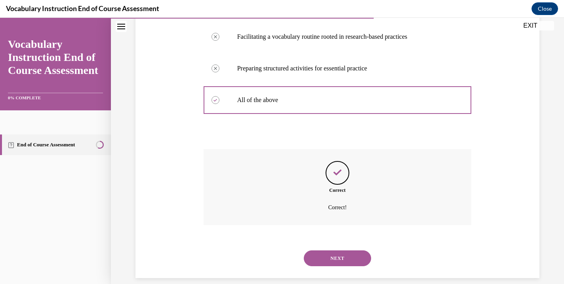
click at [336, 251] on button "NEXT" at bounding box center [337, 259] width 67 height 16
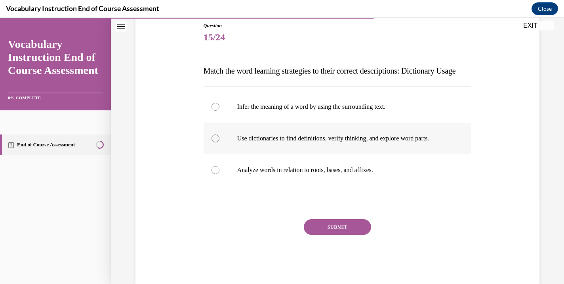
click at [237, 143] on p "Use dictionaries to find definitions, verify thinking, and explore word parts." at bounding box center [344, 139] width 215 height 8
click at [219, 143] on input "Use dictionaries to find definitions, verify thinking, and explore word parts." at bounding box center [216, 139] width 8 height 8
radio input "true"
click at [330, 235] on button "SUBMIT" at bounding box center [337, 227] width 67 height 16
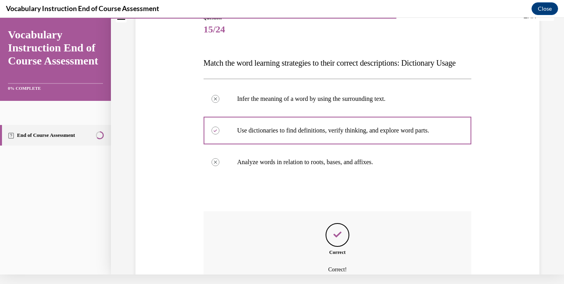
scroll to position [174, 0]
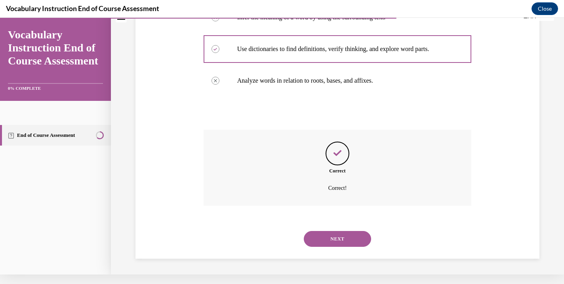
click at [325, 244] on button "NEXT" at bounding box center [337, 239] width 67 height 16
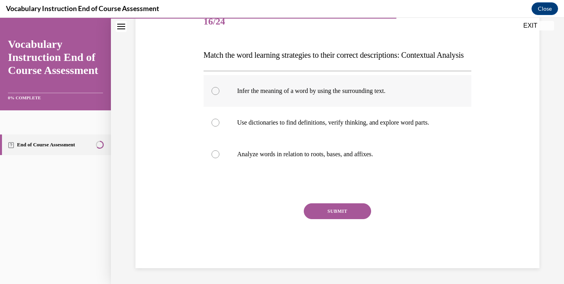
click at [276, 107] on label "Infer the meaning of a word by using the surrounding text." at bounding box center [338, 91] width 268 height 32
click at [219, 95] on input "Infer the meaning of a word by using the surrounding text." at bounding box center [216, 91] width 8 height 8
radio input "true"
click at [329, 243] on div "SUBMIT" at bounding box center [338, 224] width 268 height 40
click at [321, 219] on button "SUBMIT" at bounding box center [337, 212] width 67 height 16
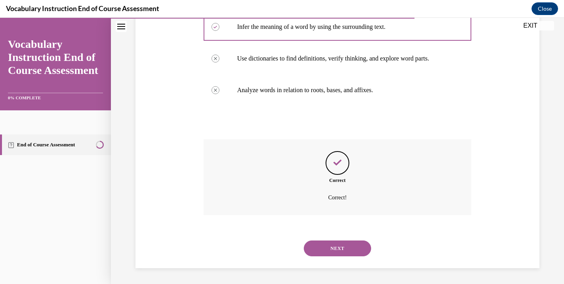
click at [343, 250] on button "NEXT" at bounding box center [337, 249] width 67 height 16
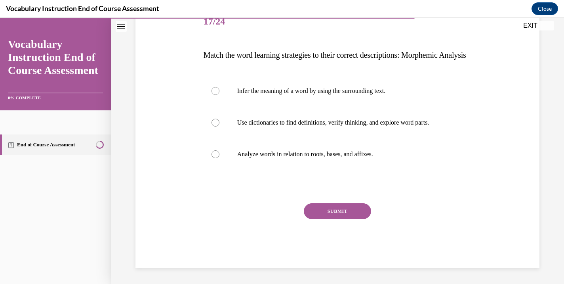
scroll to position [110, 0]
click at [238, 170] on label "Analyze words in relation to roots, bases, and affixes." at bounding box center [338, 155] width 268 height 32
click at [219, 158] on input "Analyze words in relation to roots, bases, and affixes." at bounding box center [216, 155] width 8 height 8
radio input "true"
click at [326, 219] on button "SUBMIT" at bounding box center [337, 212] width 67 height 16
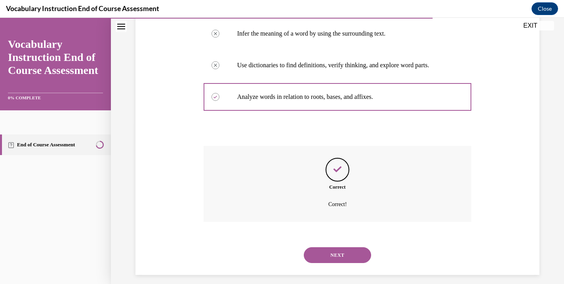
scroll to position [174, 0]
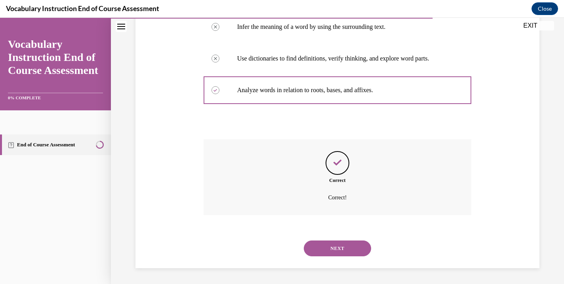
click at [354, 249] on button "NEXT" at bounding box center [337, 249] width 67 height 16
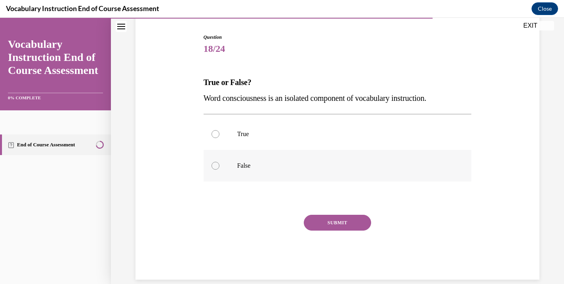
click at [242, 171] on label "False" at bounding box center [338, 166] width 268 height 32
click at [219, 170] on input "False" at bounding box center [216, 166] width 8 height 8
radio input "true"
click at [335, 221] on button "SUBMIT" at bounding box center [337, 223] width 67 height 16
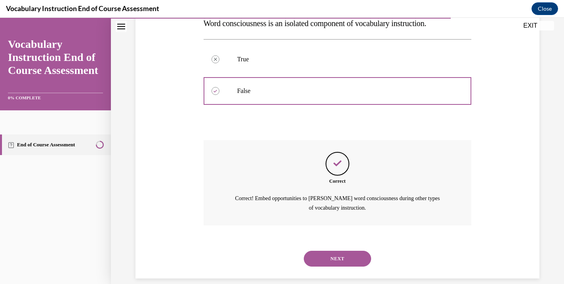
click at [335, 253] on button "NEXT" at bounding box center [337, 259] width 67 height 16
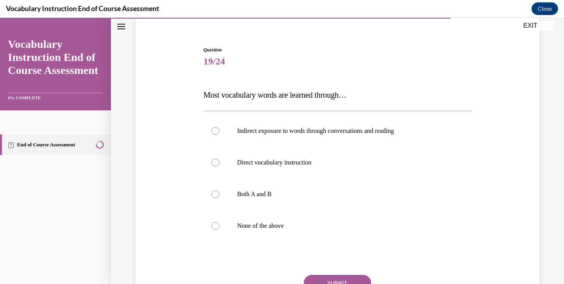
scroll to position [63, 0]
click at [236, 131] on label "Indirect exposure to words through conversations and reading" at bounding box center [338, 132] width 268 height 32
click at [219, 131] on input "Indirect exposure to words through conversations and reading" at bounding box center [216, 132] width 8 height 8
radio input "true"
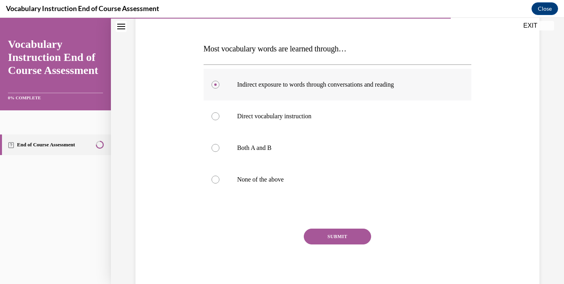
scroll to position [111, 0]
click at [345, 233] on button "SUBMIT" at bounding box center [337, 237] width 67 height 16
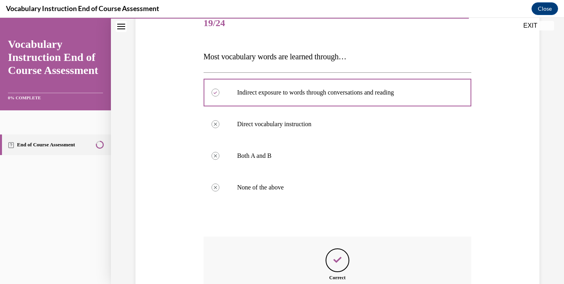
scroll to position [190, 0]
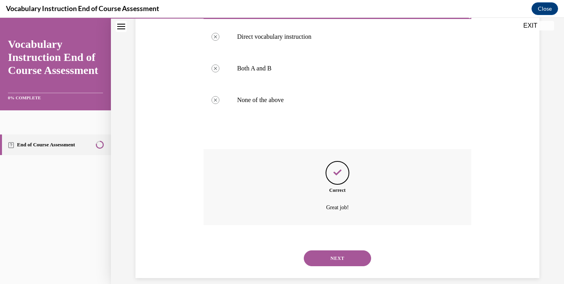
click at [345, 251] on button "NEXT" at bounding box center [337, 259] width 67 height 16
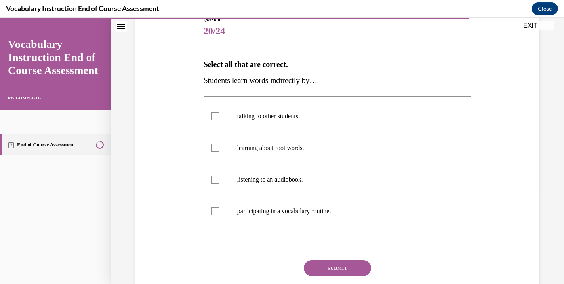
scroll to position [96, 0]
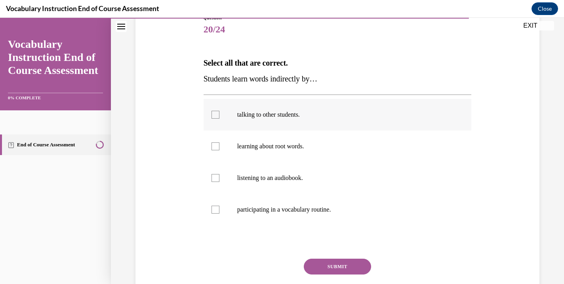
click at [215, 117] on div at bounding box center [216, 115] width 8 height 8
click at [215, 117] on input "talking to other students." at bounding box center [216, 115] width 8 height 8
checkbox input "true"
click at [216, 175] on div at bounding box center [216, 178] width 8 height 8
click at [216, 175] on input "listening to an audiobook." at bounding box center [216, 178] width 8 height 8
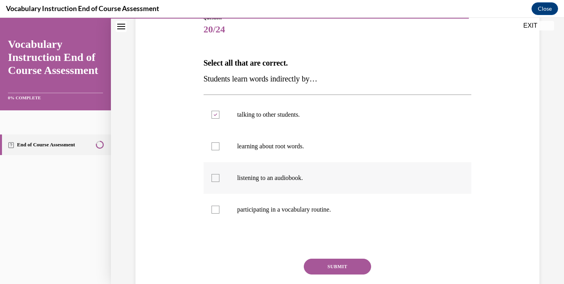
checkbox input "true"
click at [315, 265] on button "SUBMIT" at bounding box center [337, 267] width 67 height 16
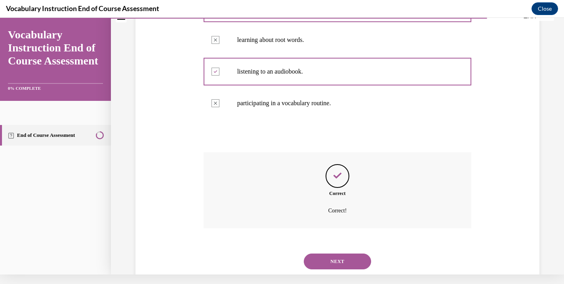
scroll to position [206, 0]
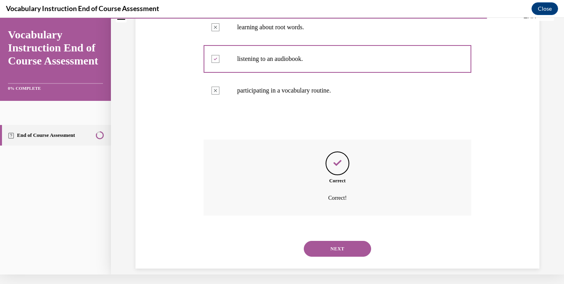
click at [357, 241] on button "NEXT" at bounding box center [337, 249] width 67 height 16
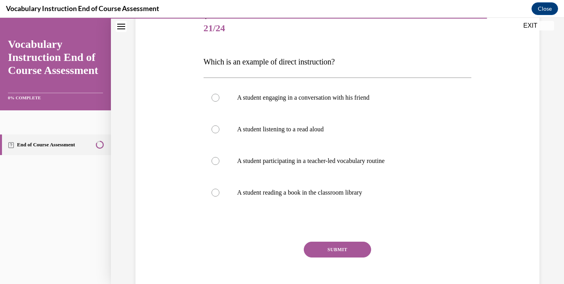
scroll to position [98, 0]
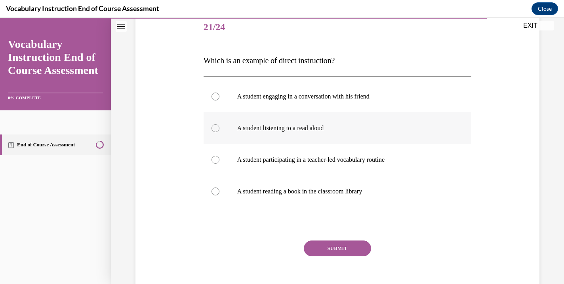
click at [238, 130] on p "A student listening to a read aloud" at bounding box center [344, 128] width 215 height 8
click at [219, 130] on input "A student listening to a read aloud" at bounding box center [216, 128] width 8 height 8
radio input "true"
click at [273, 160] on p "A student participating in a teacher-led vocabulary routine" at bounding box center [344, 160] width 215 height 8
click at [219, 160] on input "A student participating in a teacher-led vocabulary routine" at bounding box center [216, 160] width 8 height 8
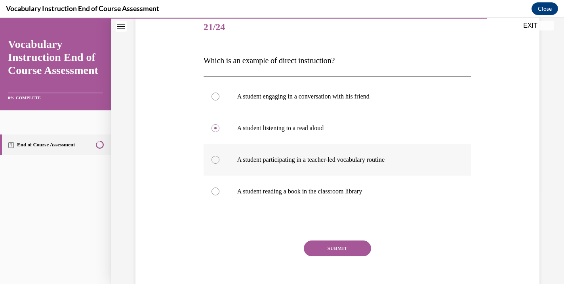
radio input "true"
click at [332, 250] on button "SUBMIT" at bounding box center [337, 249] width 67 height 16
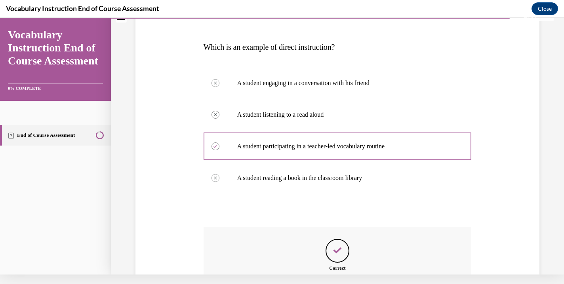
scroll to position [190, 0]
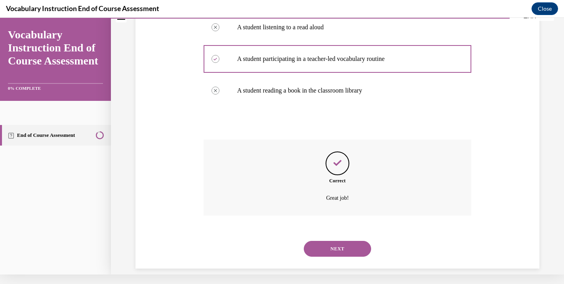
click at [345, 241] on button "NEXT" at bounding box center [337, 249] width 67 height 16
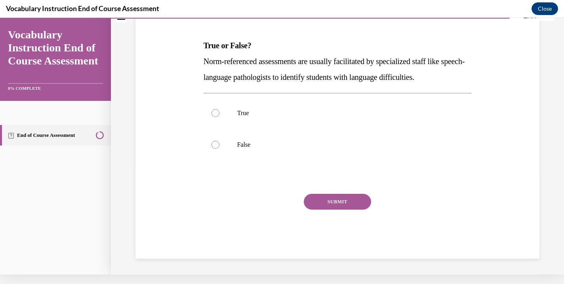
scroll to position [0, 0]
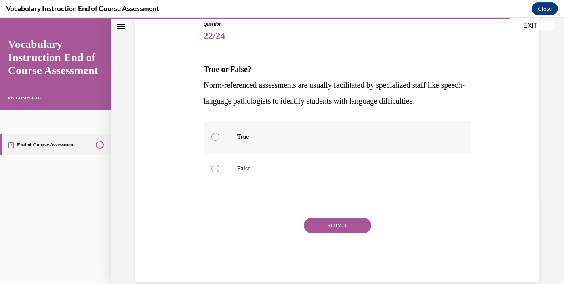
click at [280, 143] on label "True" at bounding box center [338, 137] width 268 height 32
click at [219, 141] on input "True" at bounding box center [216, 137] width 8 height 8
radio input "true"
click at [325, 225] on button "SUBMIT" at bounding box center [337, 226] width 67 height 16
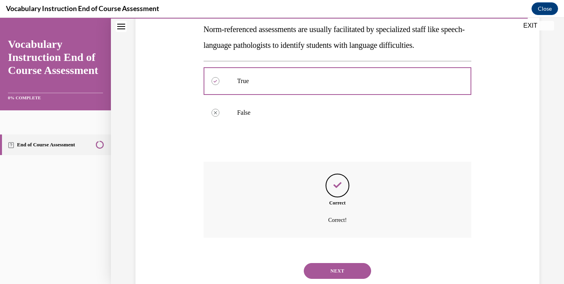
scroll to position [158, 0]
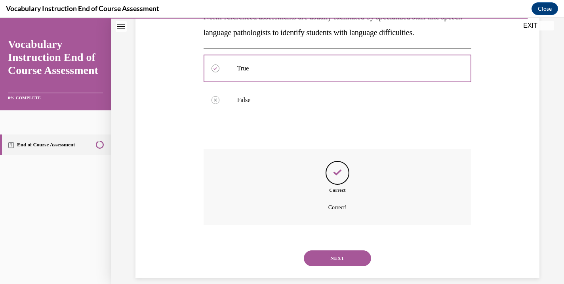
click at [343, 251] on button "NEXT" at bounding box center [337, 259] width 67 height 16
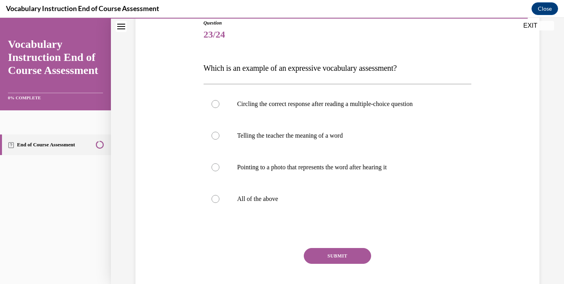
scroll to position [92, 0]
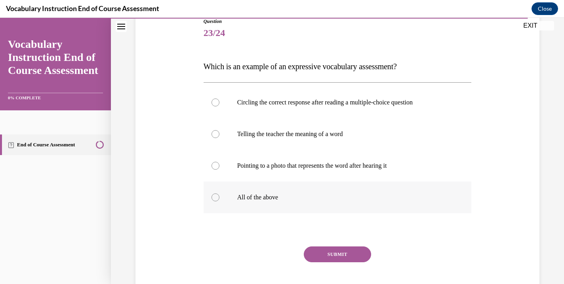
click at [263, 196] on p "All of the above" at bounding box center [344, 198] width 215 height 8
click at [219, 196] on input "All of the above" at bounding box center [216, 198] width 8 height 8
radio input "true"
click at [327, 254] on button "SUBMIT" at bounding box center [337, 255] width 67 height 16
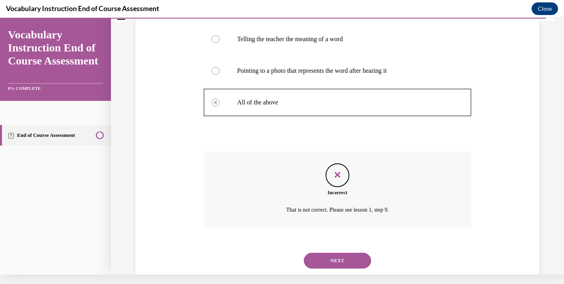
scroll to position [190, 0]
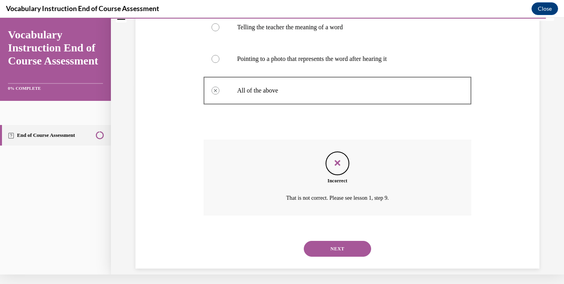
click at [340, 241] on button "NEXT" at bounding box center [337, 249] width 67 height 16
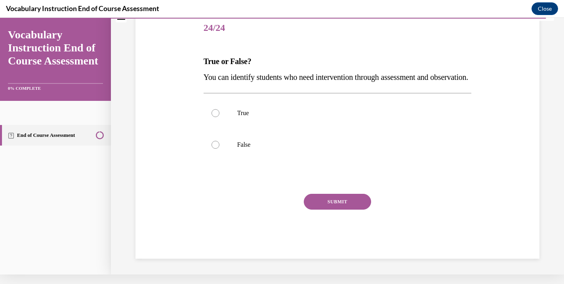
scroll to position [0, 0]
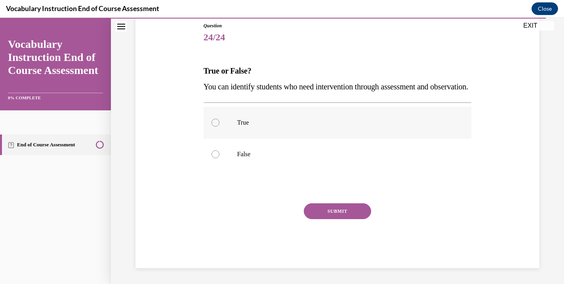
click at [261, 139] on label "True" at bounding box center [338, 123] width 268 height 32
click at [219, 127] on input "True" at bounding box center [216, 123] width 8 height 8
radio input "true"
click at [335, 219] on button "SUBMIT" at bounding box center [337, 212] width 67 height 16
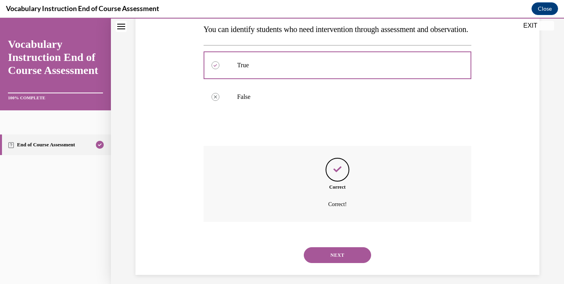
scroll to position [158, 0]
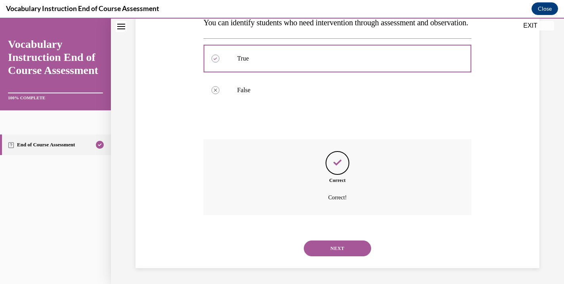
click at [338, 248] on button "NEXT" at bounding box center [337, 249] width 67 height 16
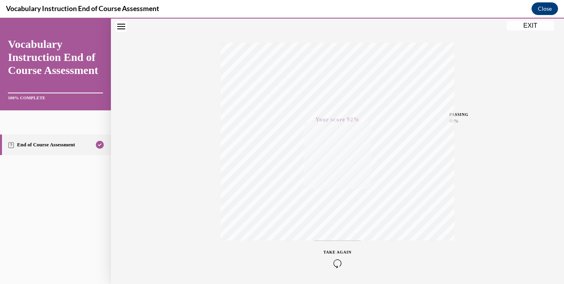
scroll to position [112, 0]
click at [526, 23] on button "EXIT" at bounding box center [531, 26] width 48 height 10
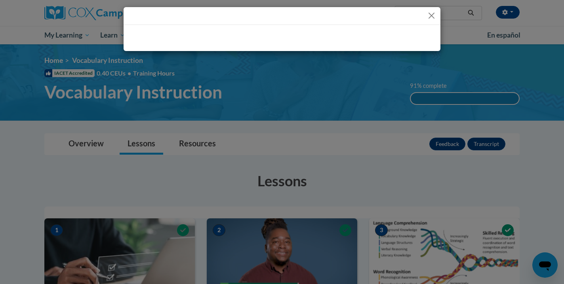
scroll to position [0, 0]
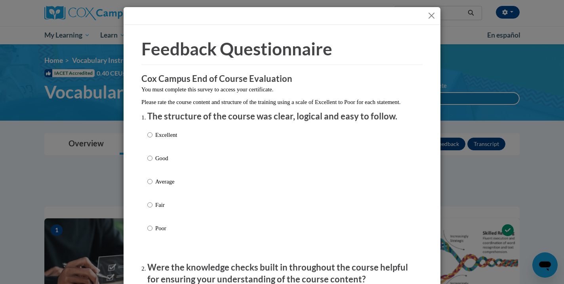
click at [157, 186] on p "Average" at bounding box center [166, 181] width 22 height 9
click at [152, 186] on input "Average" at bounding box center [149, 181] width 5 height 9
radio input "true"
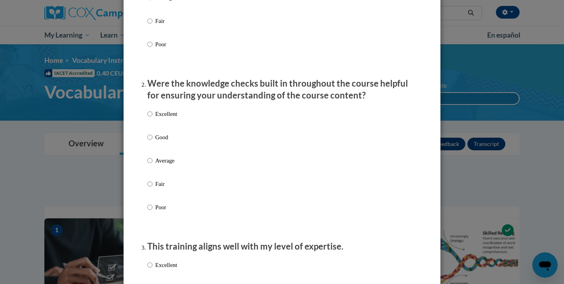
scroll to position [201, 0]
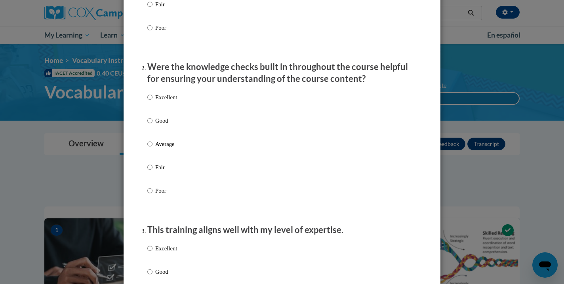
click at [162, 149] on p "Average" at bounding box center [166, 144] width 22 height 9
click at [152, 149] on input "Average" at bounding box center [149, 144] width 5 height 9
radio input "true"
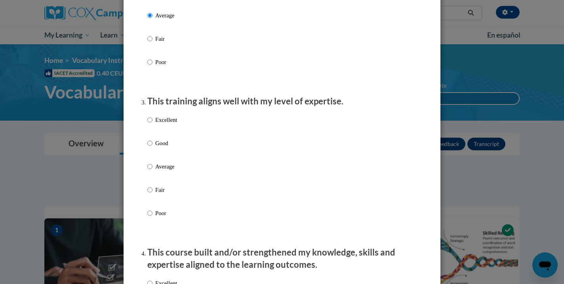
scroll to position [366, 0]
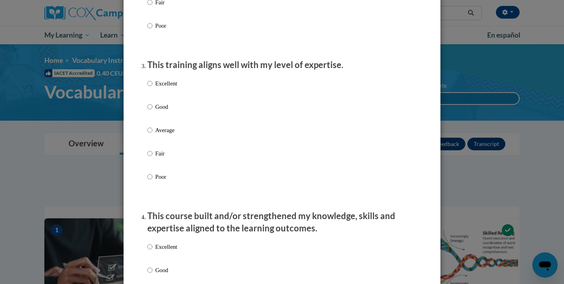
click at [166, 135] on p "Average" at bounding box center [166, 130] width 22 height 9
click at [152, 135] on input "Average" at bounding box center [149, 130] width 5 height 9
radio input "true"
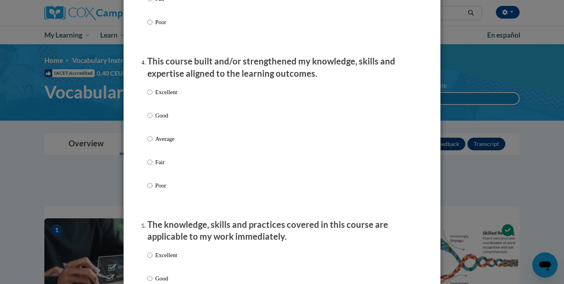
click at [164, 143] on p "Average" at bounding box center [166, 139] width 22 height 9
click at [152, 143] on input "Average" at bounding box center [149, 139] width 5 height 9
radio input "true"
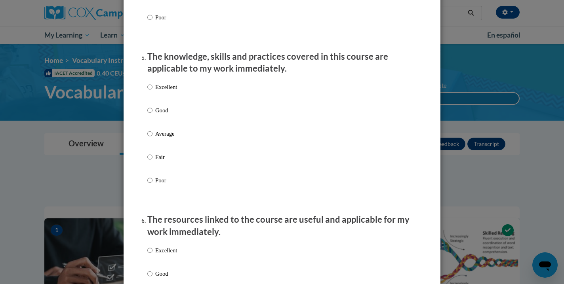
click at [164, 135] on p "Average" at bounding box center [166, 134] width 22 height 9
click at [152, 135] on input "Average" at bounding box center [149, 134] width 5 height 9
radio input "true"
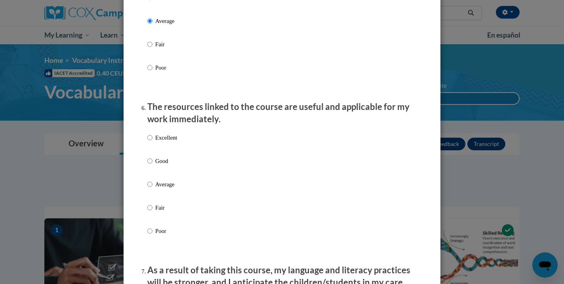
click at [155, 187] on label "Average" at bounding box center [162, 190] width 30 height 21
click at [152, 187] on input "Average" at bounding box center [149, 184] width 5 height 9
radio input "true"
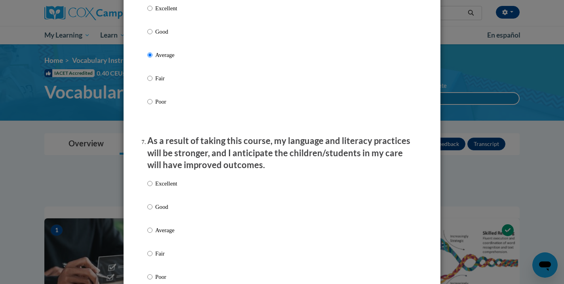
scroll to position [966, 0]
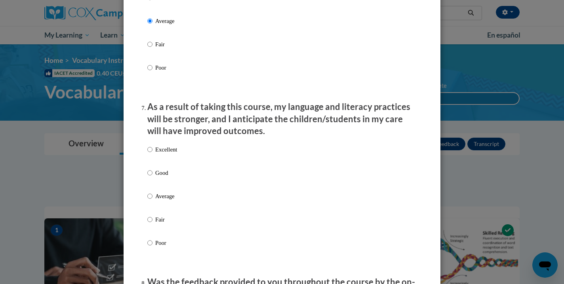
click at [154, 201] on label "Average" at bounding box center [162, 202] width 30 height 21
click at [152, 201] on input "Average" at bounding box center [149, 196] width 5 height 9
radio input "true"
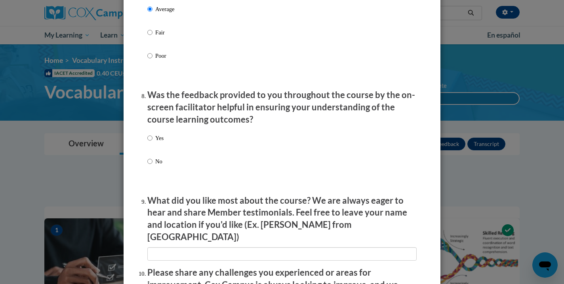
scroll to position [1153, 0]
click at [155, 164] on p "No" at bounding box center [159, 161] width 8 height 9
click at [152, 164] on input "No" at bounding box center [149, 161] width 5 height 9
radio input "true"
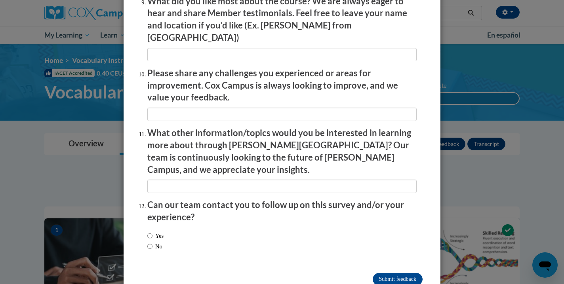
scroll to position [1352, 0]
click at [155, 243] on label "No" at bounding box center [154, 247] width 15 height 9
click at [152, 243] on input "No" at bounding box center [149, 247] width 5 height 9
radio input "true"
click at [395, 274] on input "Submit feedback" at bounding box center [398, 280] width 50 height 13
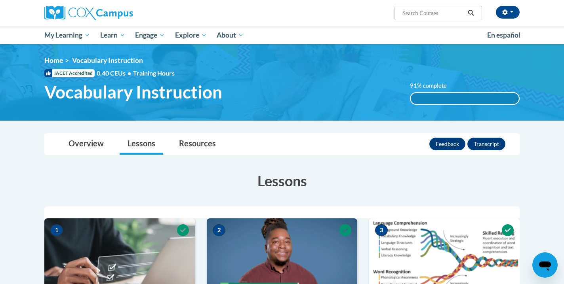
scroll to position [0, 0]
click at [110, 143] on link "Overview" at bounding box center [86, 144] width 51 height 21
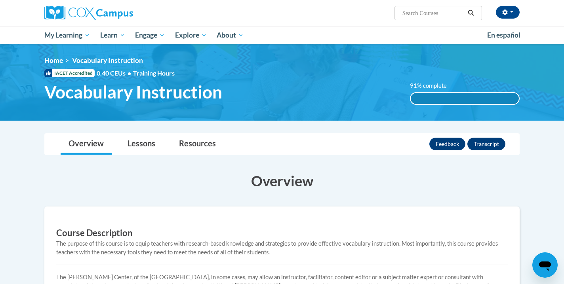
click at [480, 147] on button "Transcript" at bounding box center [486, 144] width 38 height 13
